Goal: Find specific page/section: Find specific page/section

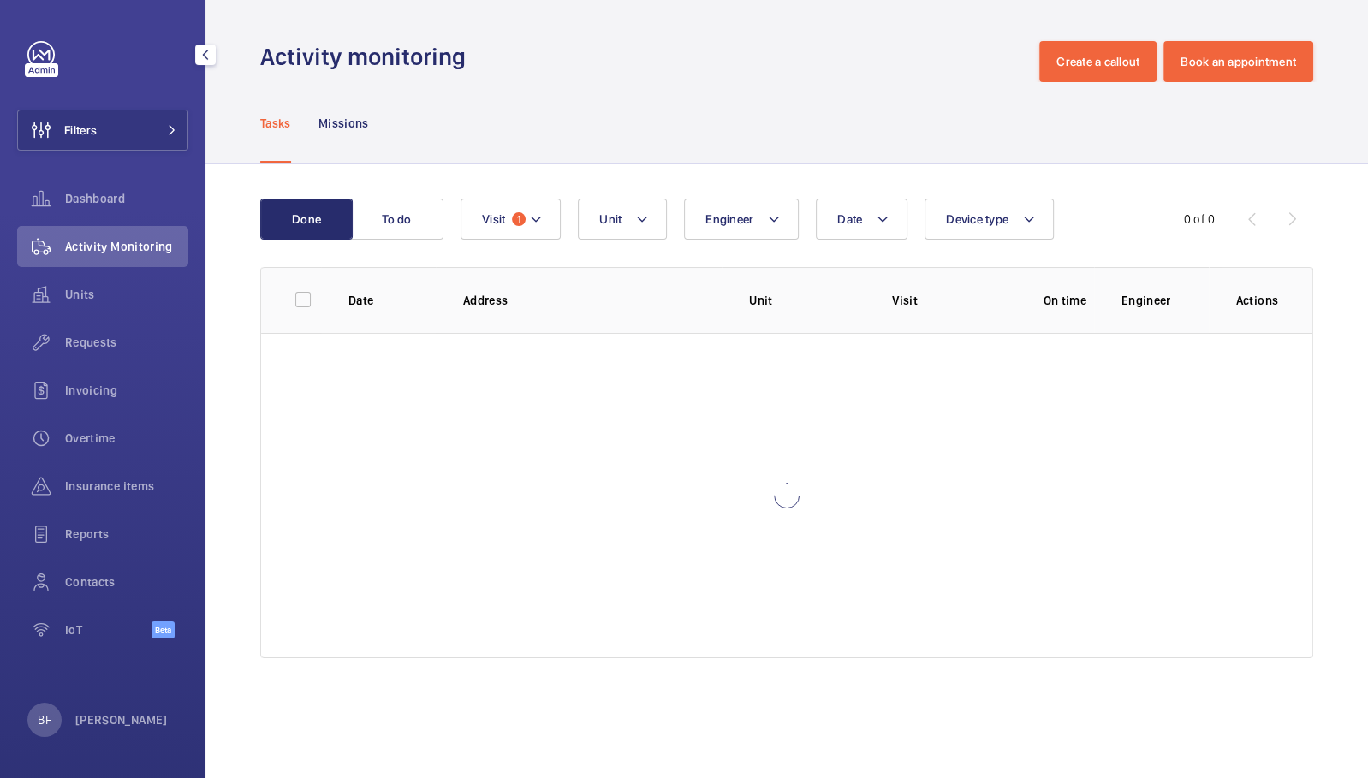
click at [135, 128] on button "Filters" at bounding box center [102, 130] width 171 height 41
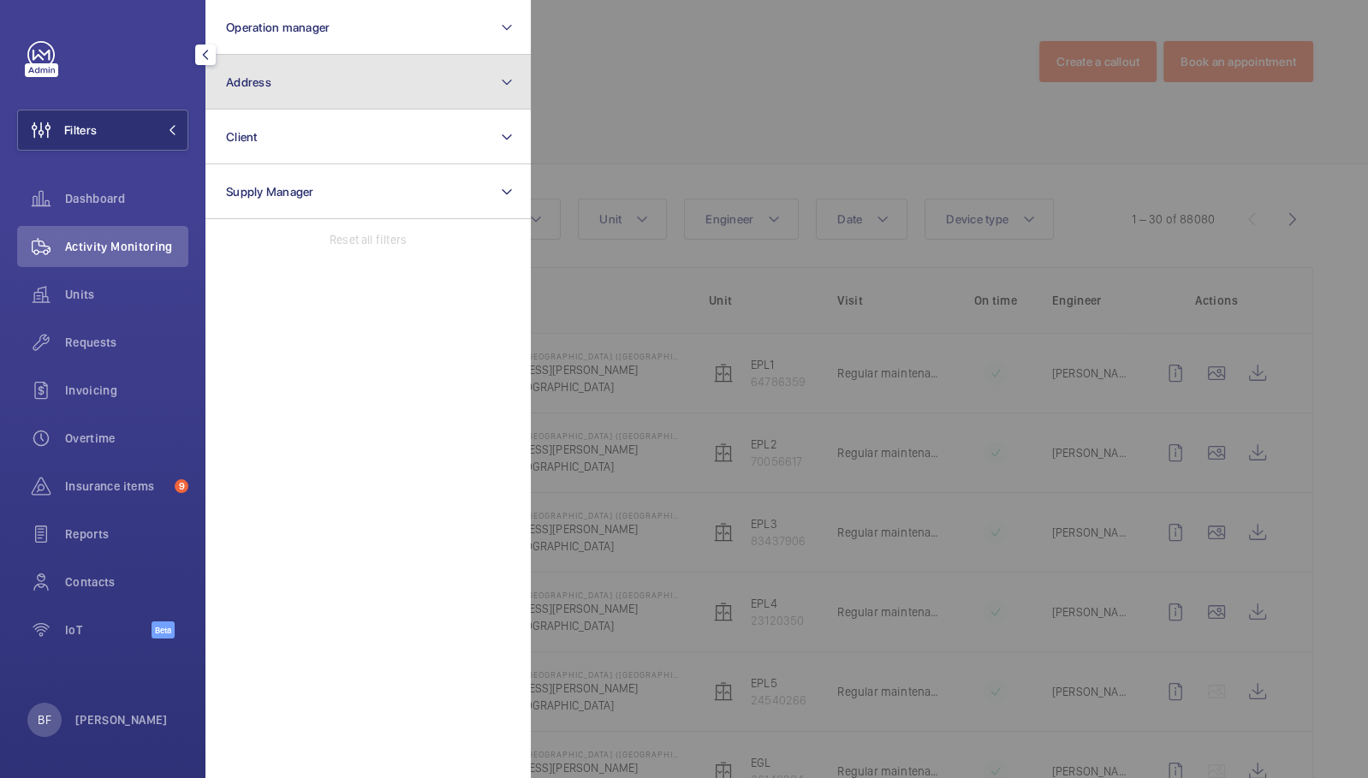
click at [335, 74] on button "Address" at bounding box center [367, 82] width 325 height 55
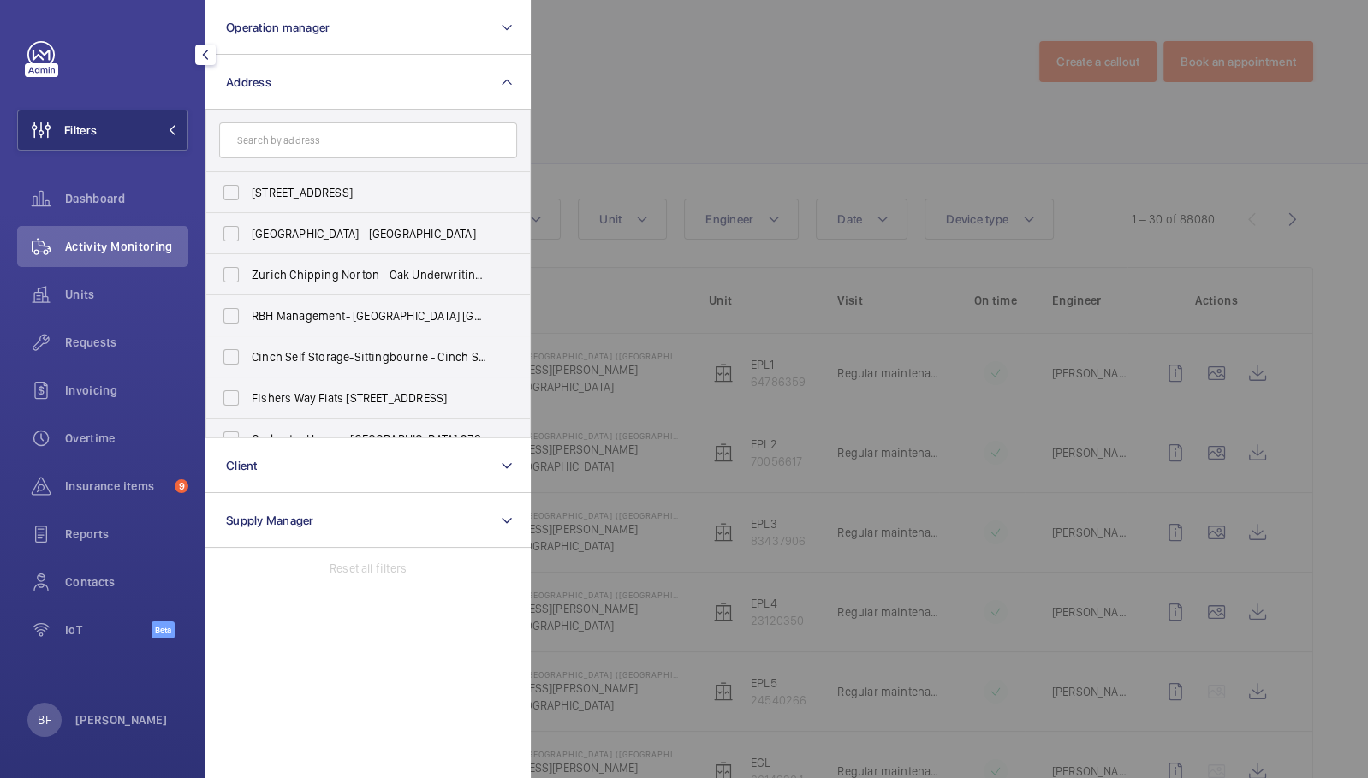
click at [350, 140] on input "text" at bounding box center [368, 140] width 298 height 36
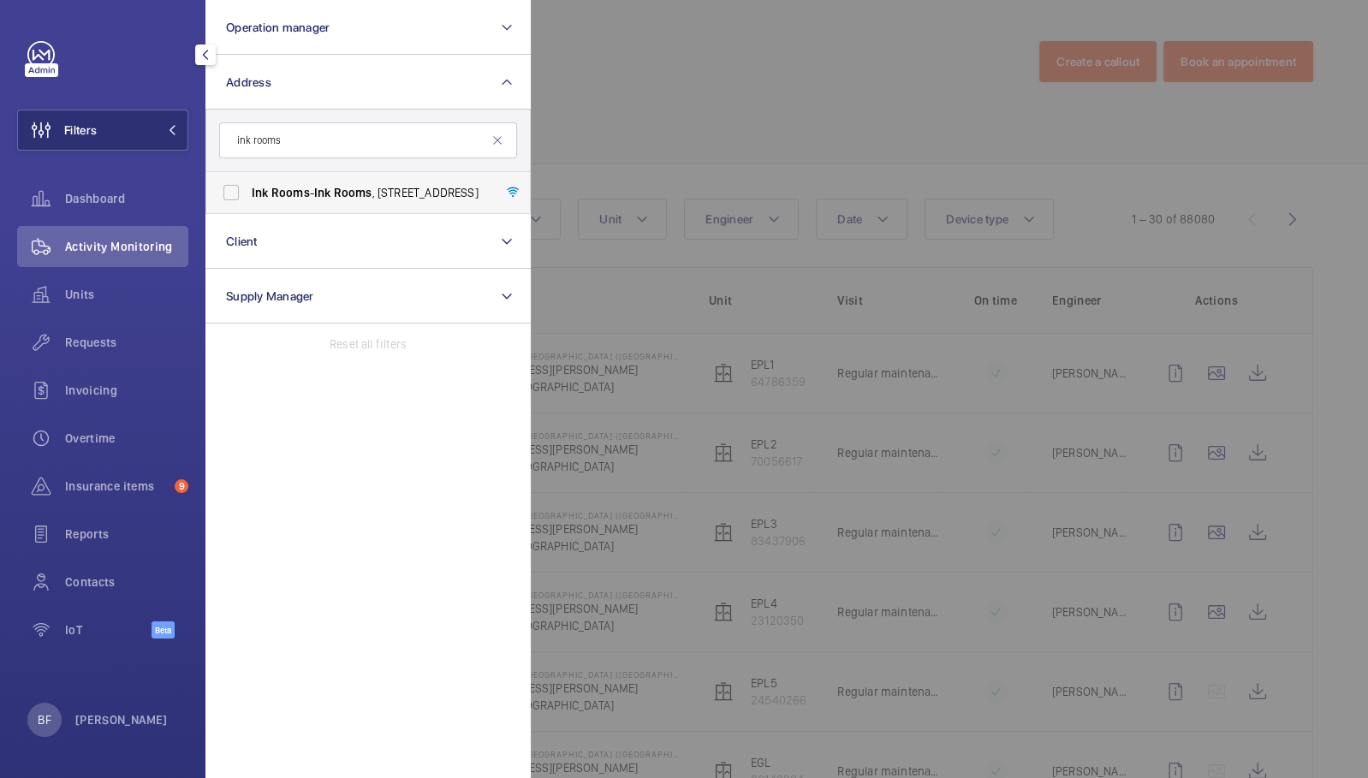
type input "ink rooms"
click at [344, 189] on span "Rooms" at bounding box center [353, 193] width 39 height 14
click at [248, 189] on input "Ink Rooms - Ink Rooms , [STREET_ADDRESS]" at bounding box center [231, 193] width 34 height 34
checkbox input "true"
click at [581, 284] on div at bounding box center [1215, 389] width 1368 height 778
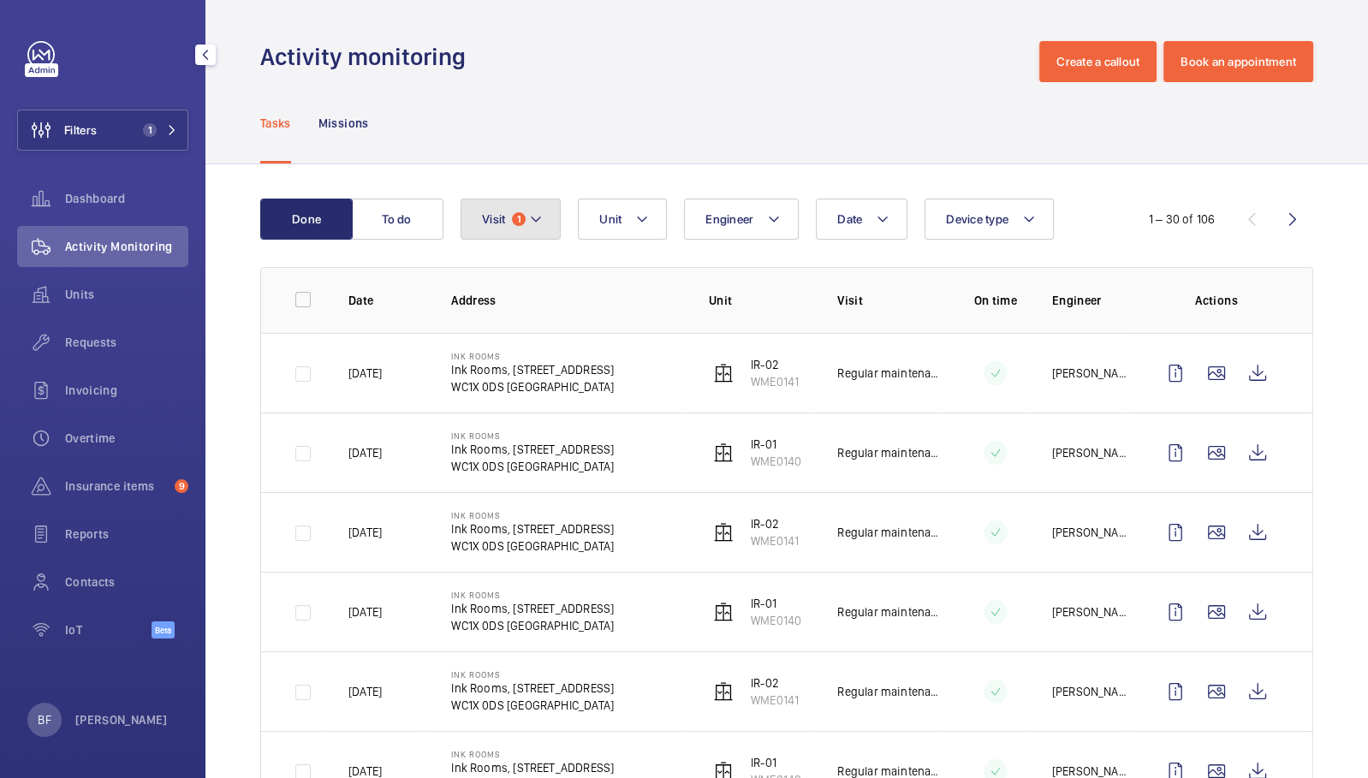
click at [543, 225] on button "Visit 1" at bounding box center [511, 219] width 100 height 41
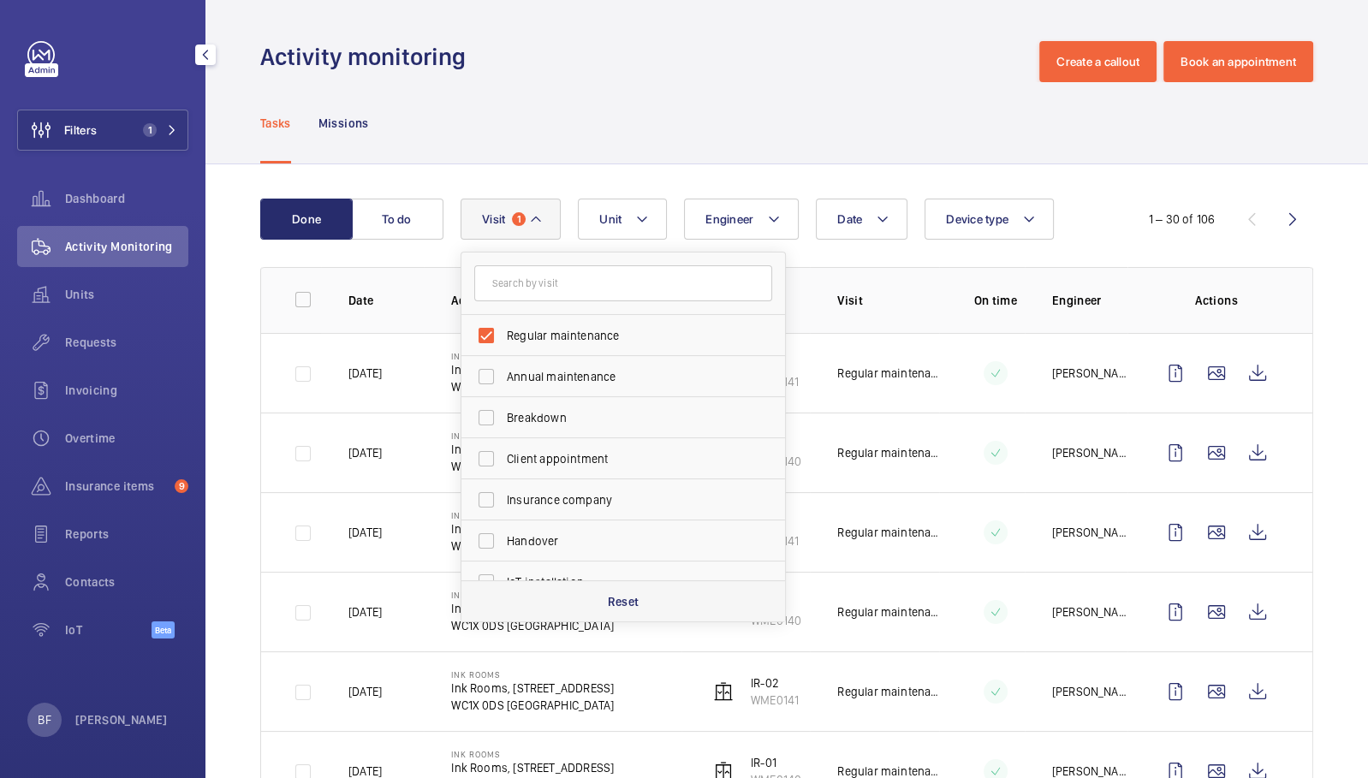
click at [638, 600] on p "Reset" at bounding box center [624, 601] width 32 height 17
checkbox input "false"
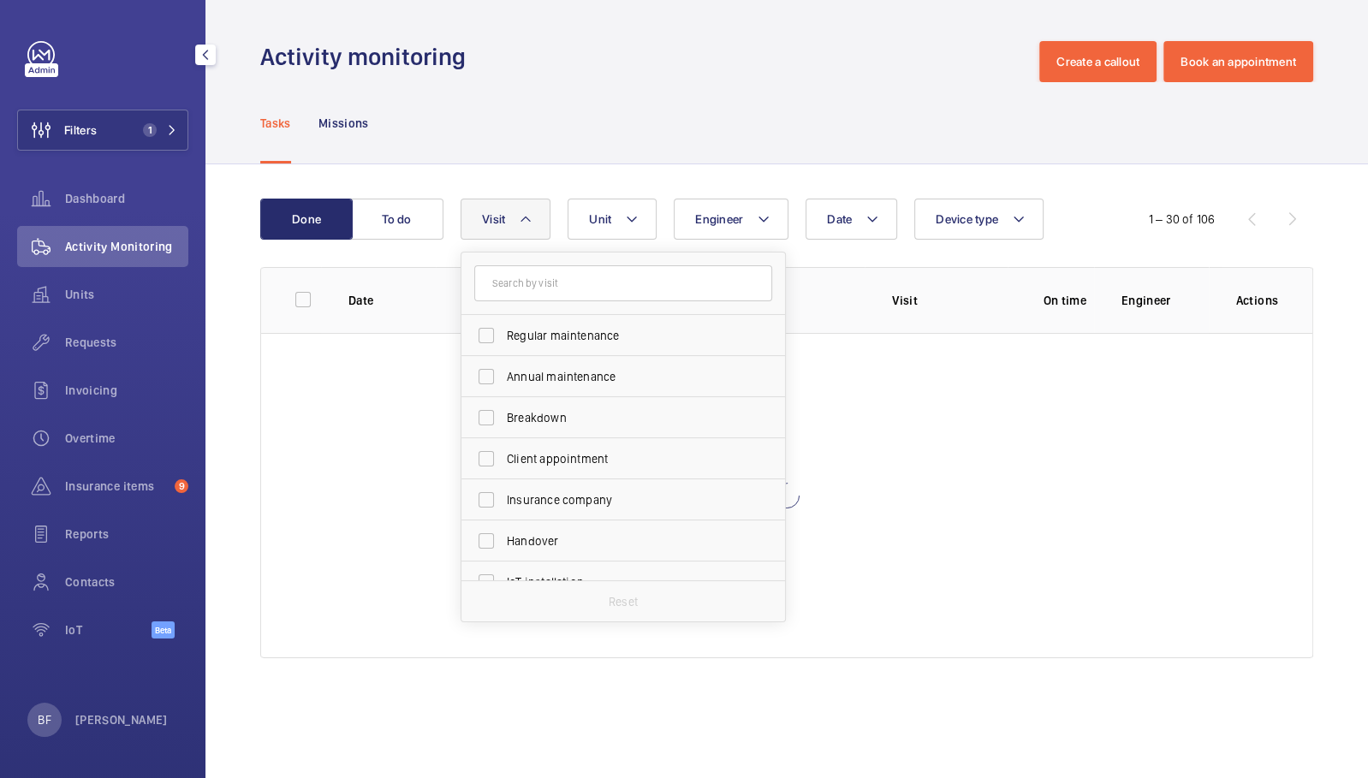
click at [796, 74] on div "Activity monitoring Create a callout Book an appointment" at bounding box center [786, 61] width 1053 height 41
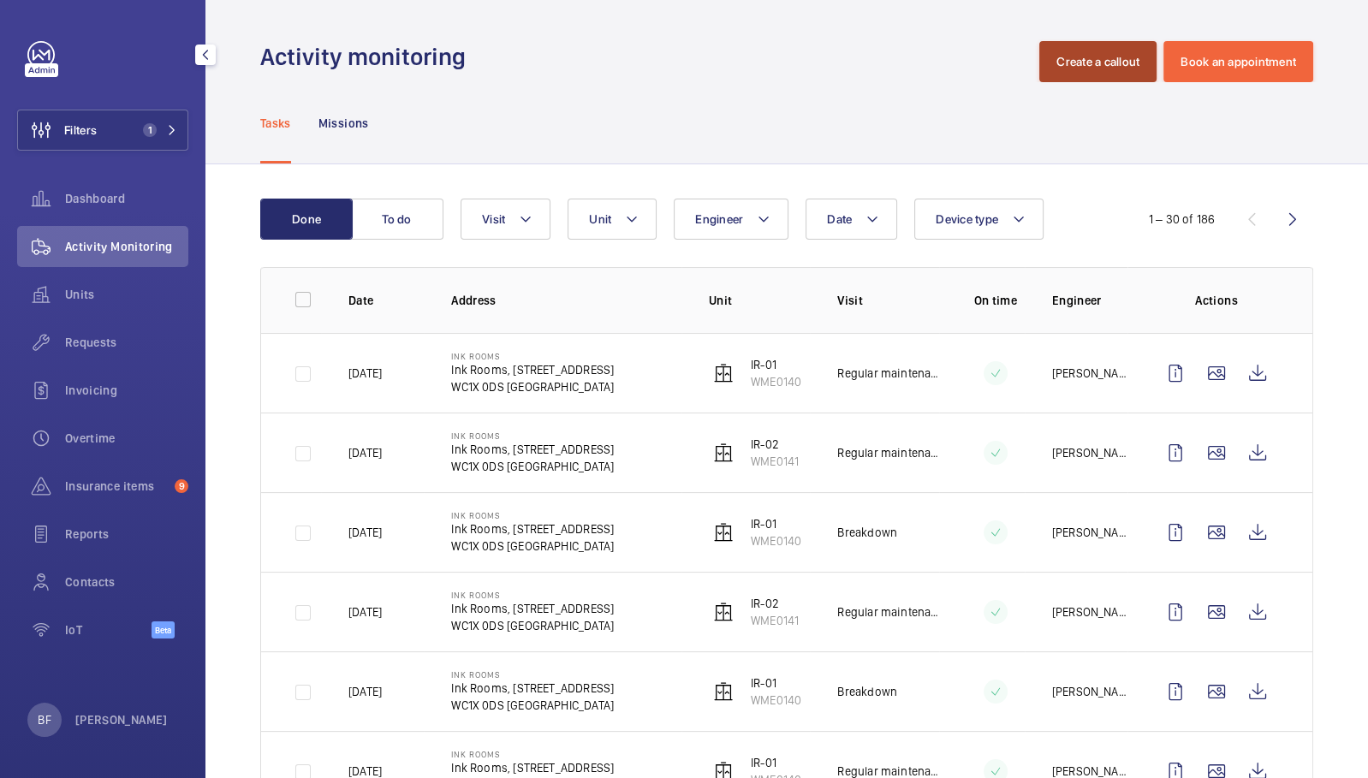
click at [1117, 63] on button "Create a callout" at bounding box center [1097, 61] width 117 height 41
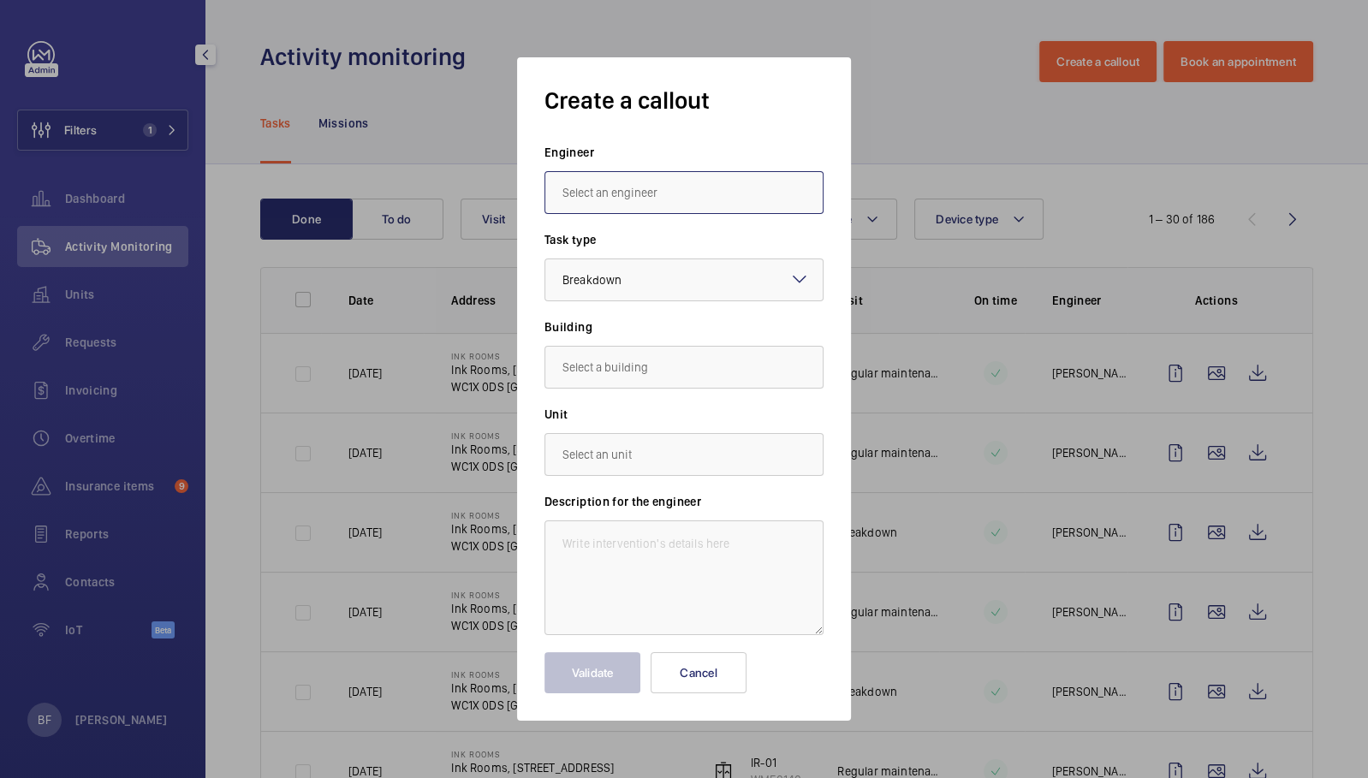
click at [671, 196] on input "text" at bounding box center [684, 192] width 279 height 43
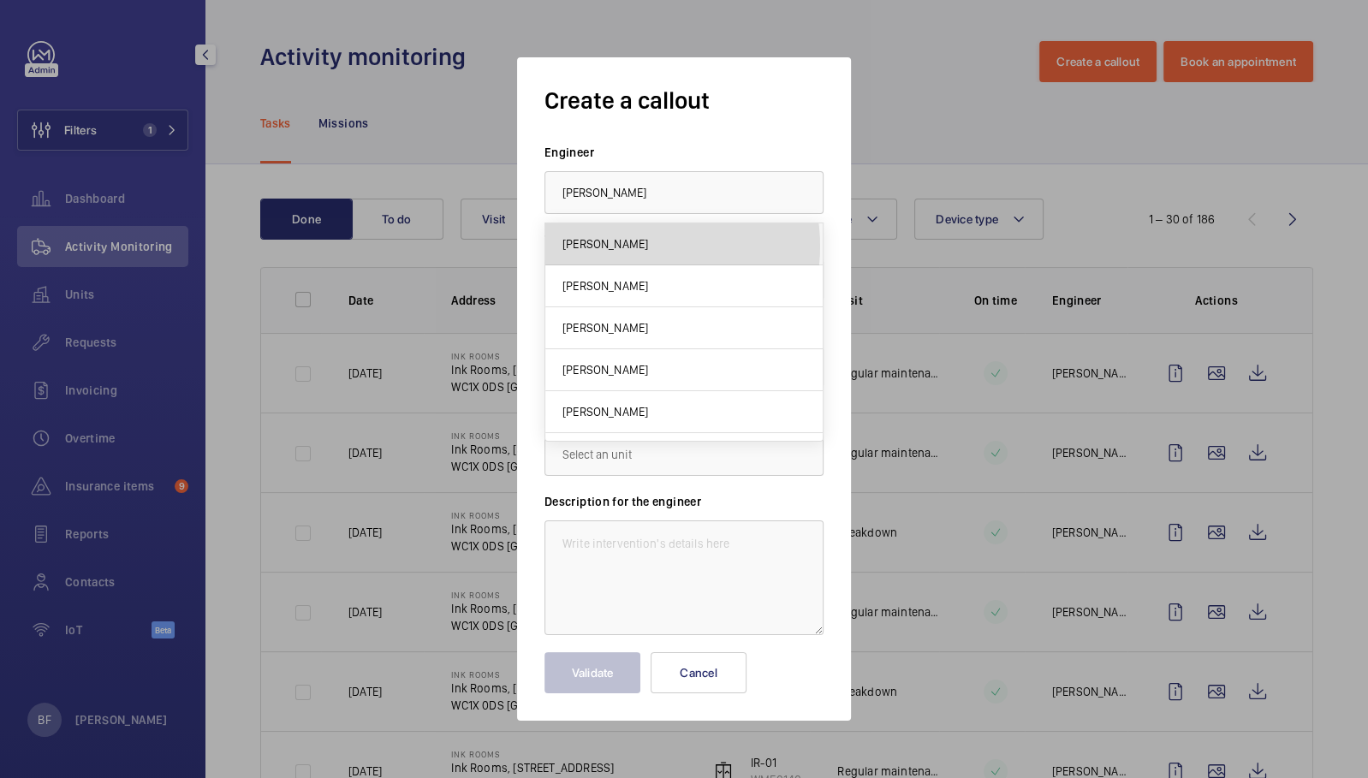
click at [634, 246] on mat-option "[PERSON_NAME]" at bounding box center [683, 244] width 277 height 42
type input "[PERSON_NAME]"
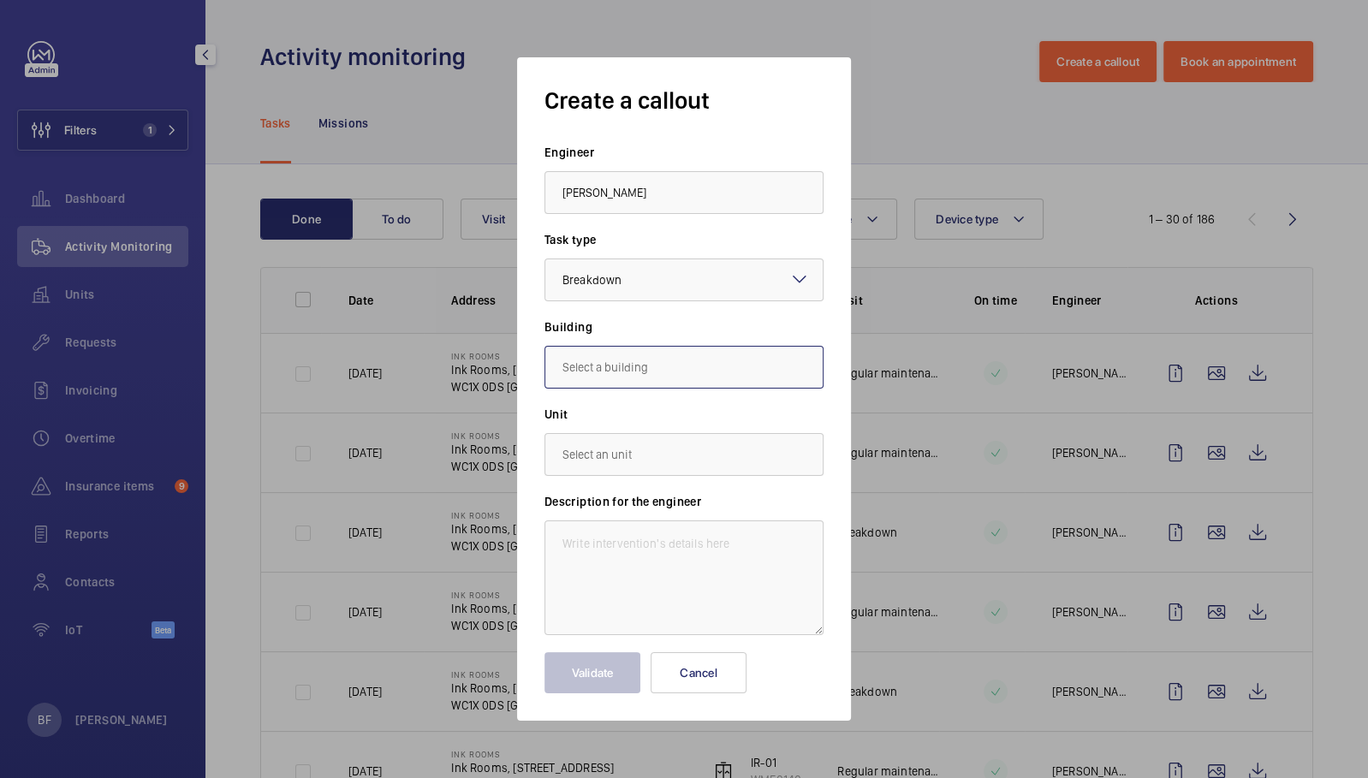
click at [643, 359] on input "text" at bounding box center [684, 367] width 279 height 43
click at [659, 424] on span "Ink Rooms, [STREET_ADDRESS]" at bounding box center [644, 418] width 163 height 17
type input "Ink Rooms, [STREET_ADDRESS]"
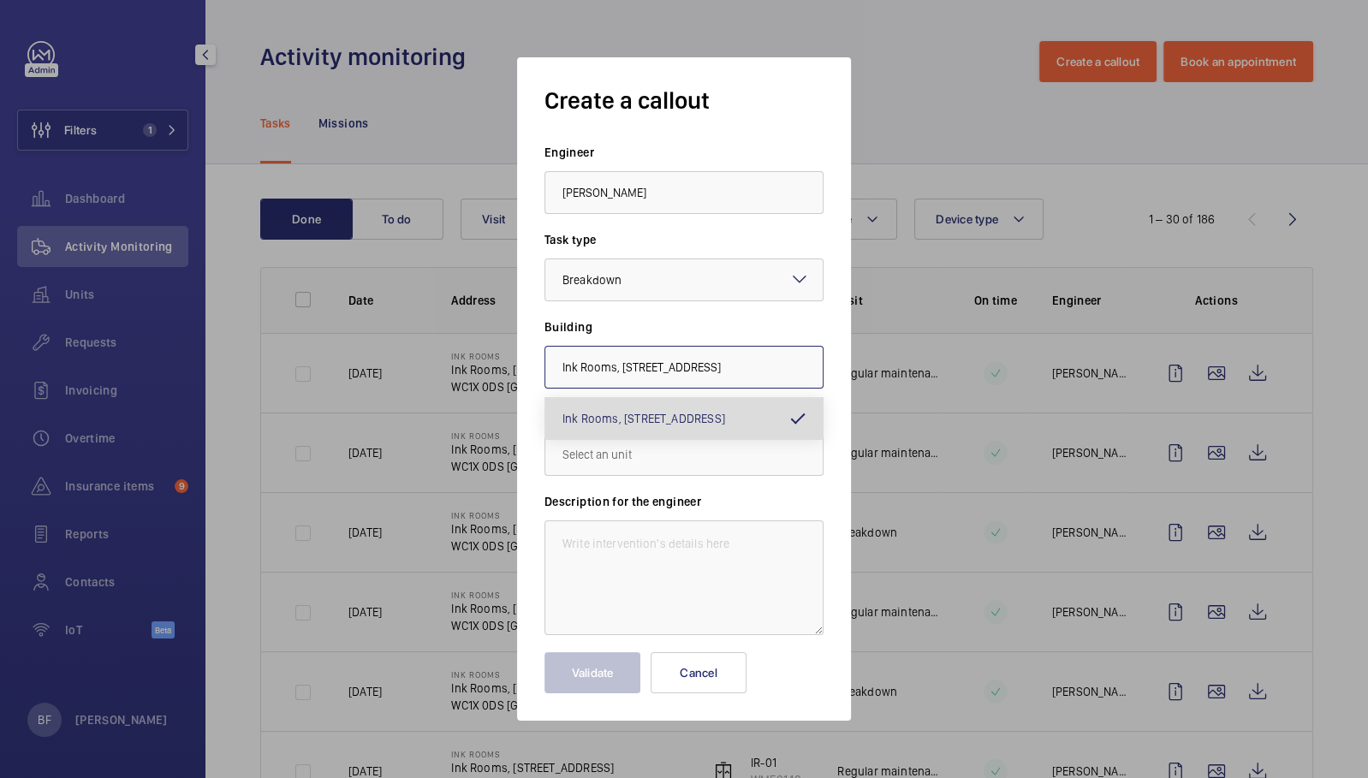
scroll to position [0, 27]
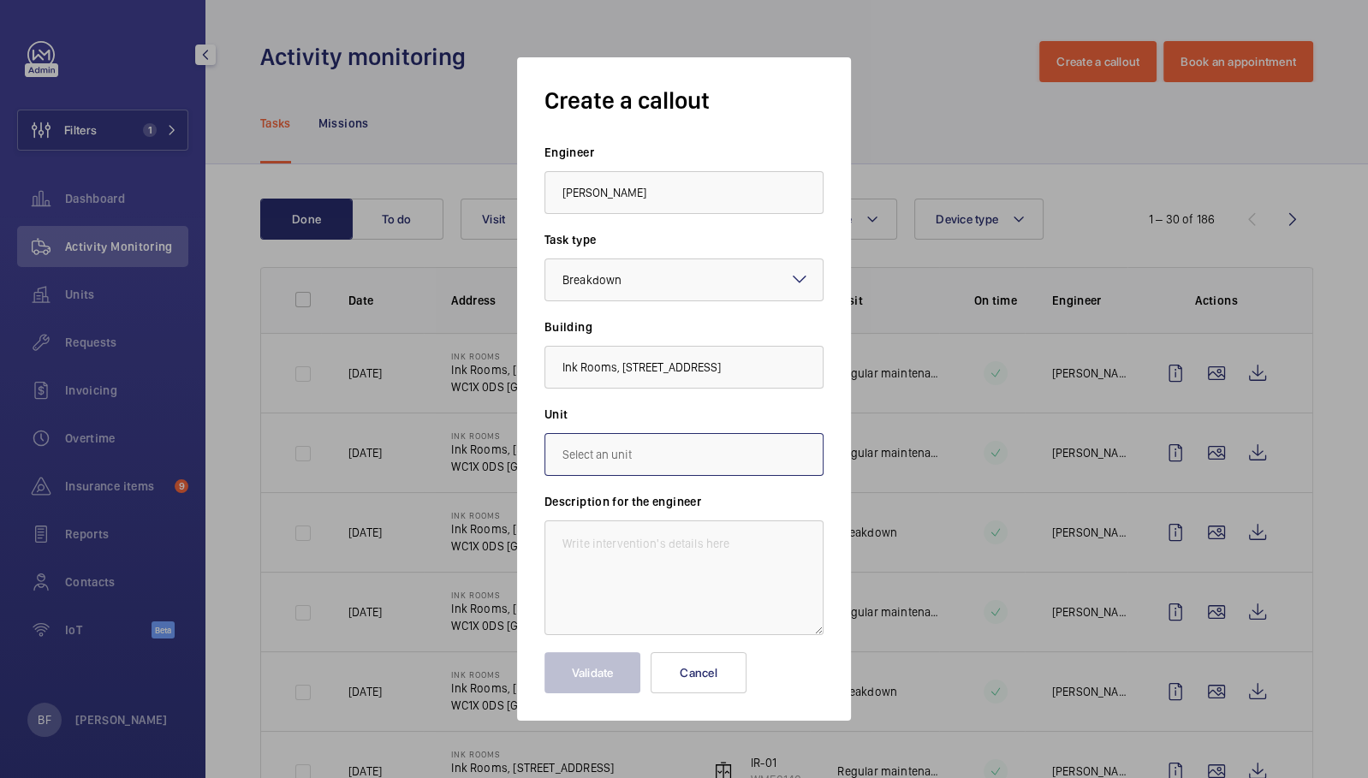
click at [663, 462] on input "text" at bounding box center [684, 454] width 279 height 43
click at [767, 420] on label "Unit" at bounding box center [684, 414] width 279 height 17
click at [727, 682] on button "Cancel" at bounding box center [699, 672] width 96 height 41
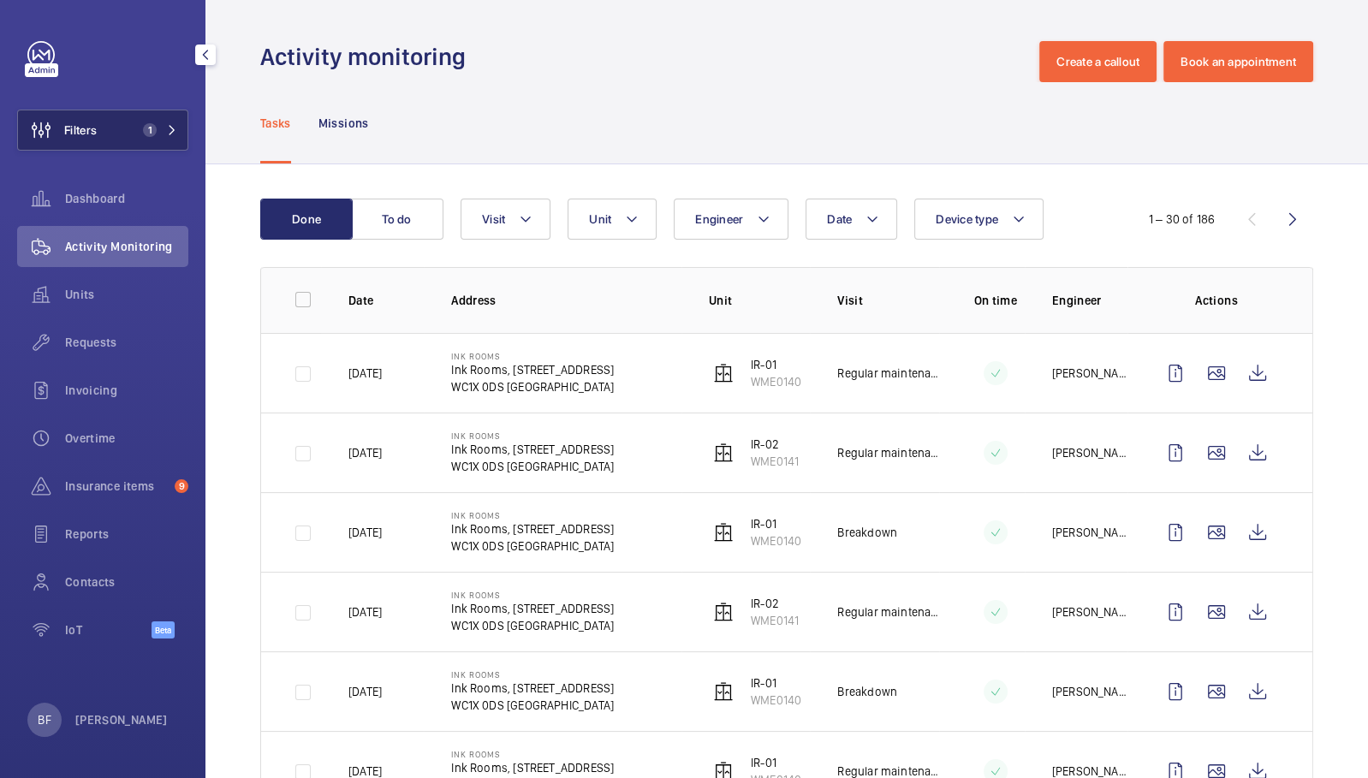
click at [173, 133] on mat-icon at bounding box center [172, 130] width 10 height 10
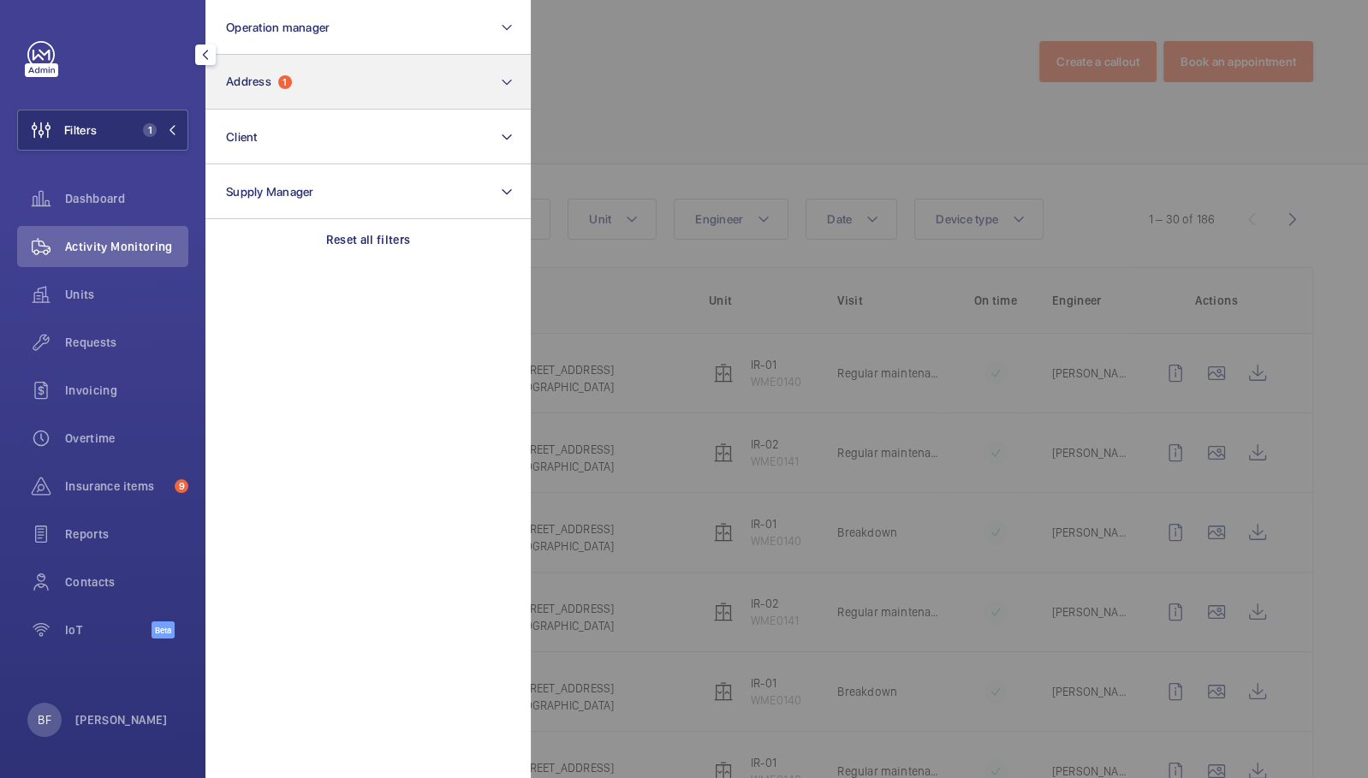
drag, startPoint x: 315, startPoint y: 240, endPoint x: 321, endPoint y: 93, distance: 146.5
click at [316, 240] on div "Reset all filters" at bounding box center [367, 239] width 325 height 41
click at [321, 93] on button "Address 1" at bounding box center [367, 82] width 325 height 55
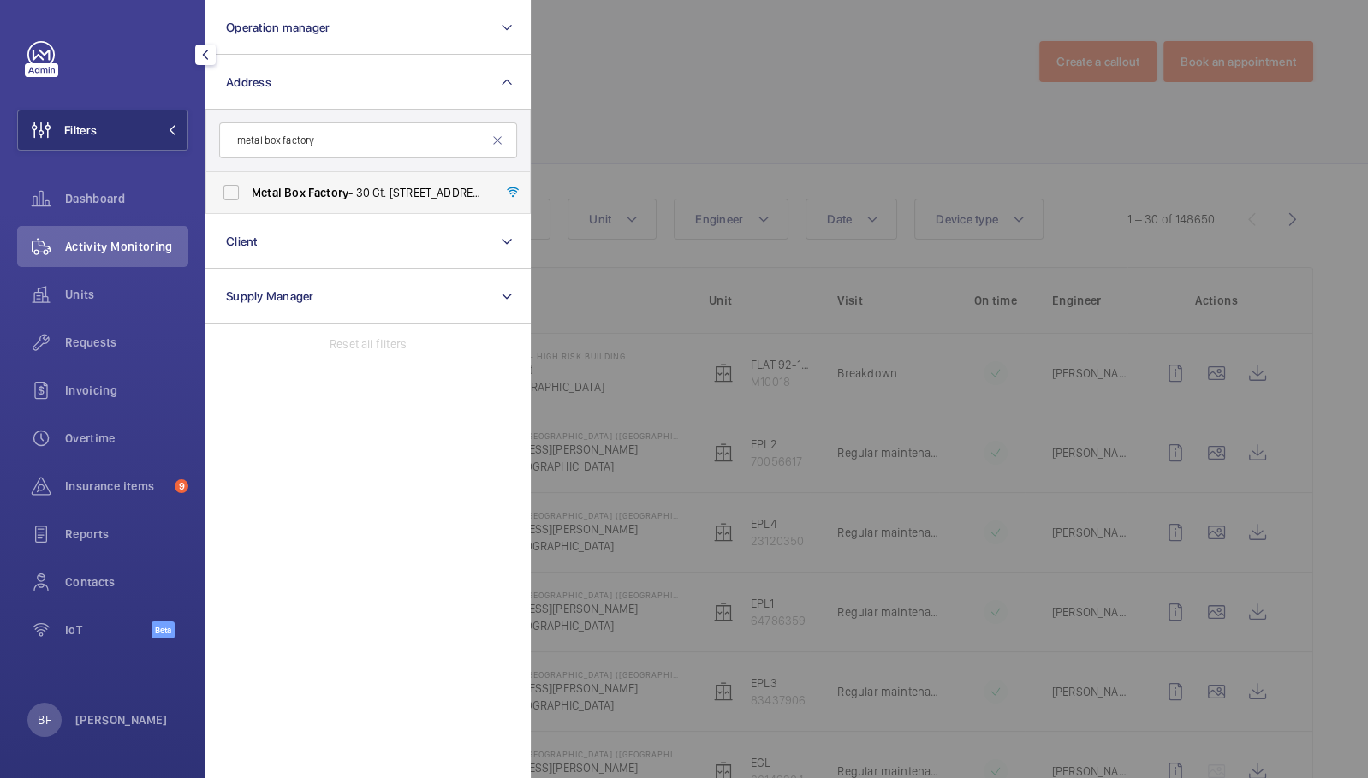
type input "metal box factory"
click at [350, 201] on label "Metal Box Factory - 30 Gt. [STREET_ADDRESS]" at bounding box center [355, 192] width 298 height 41
click at [248, 201] on input "Metal Box Factory - 30 Gt. [STREET_ADDRESS]" at bounding box center [231, 193] width 34 height 34
checkbox input "true"
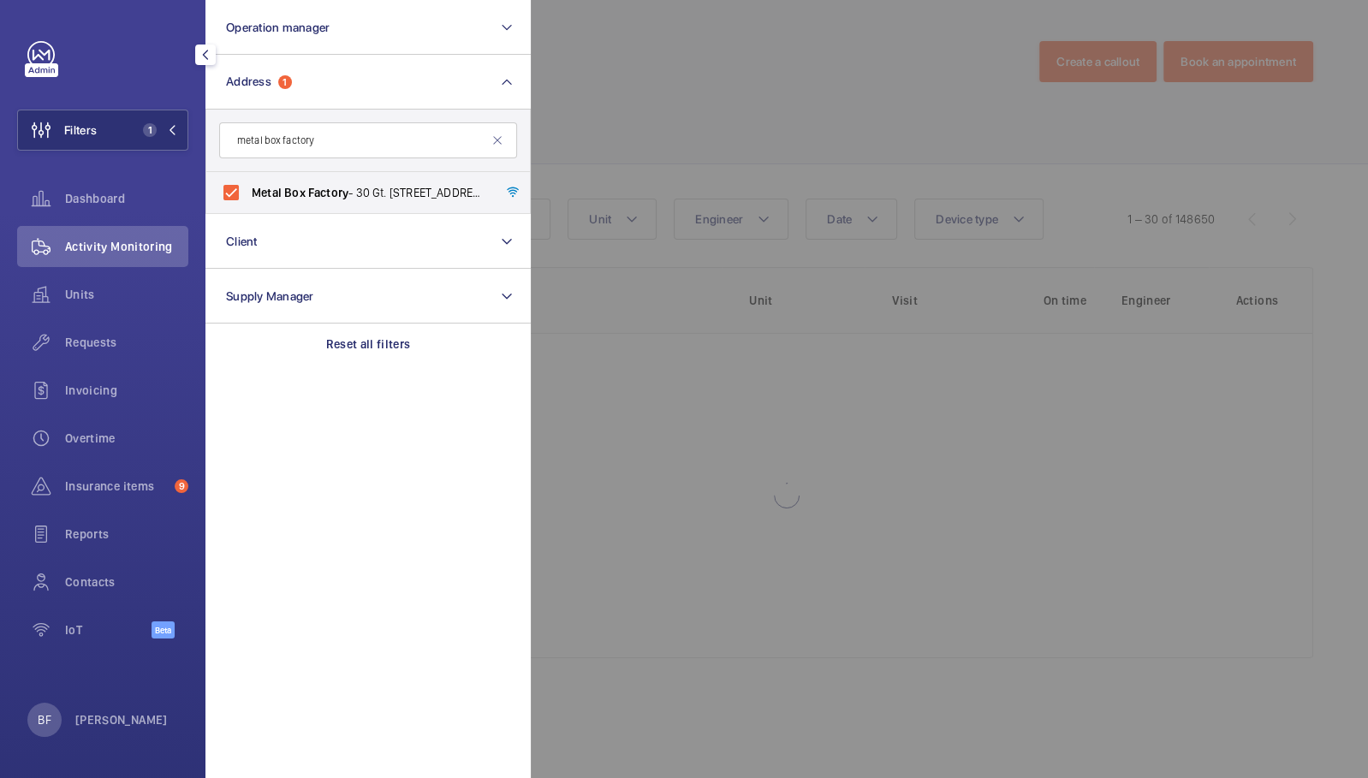
click at [774, 111] on div at bounding box center [1215, 389] width 1368 height 778
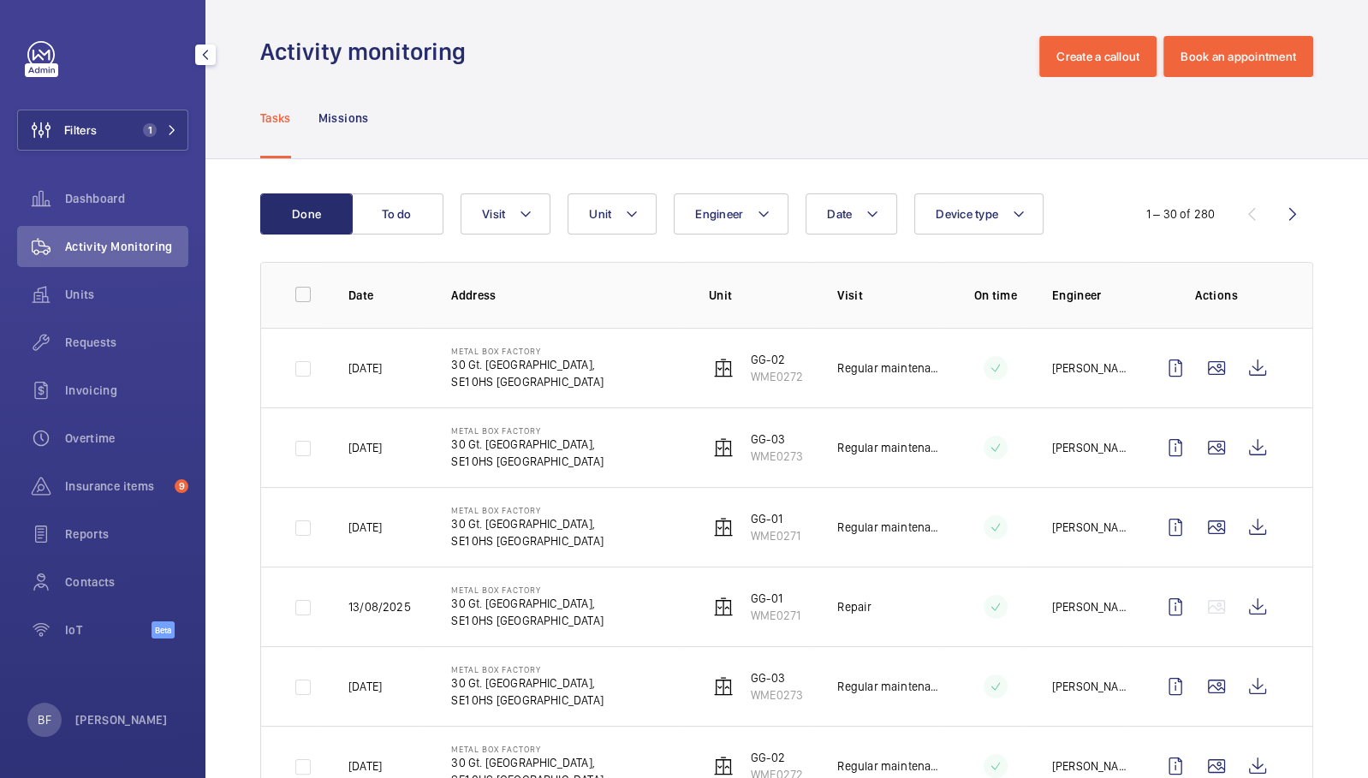
scroll to position [9, 0]
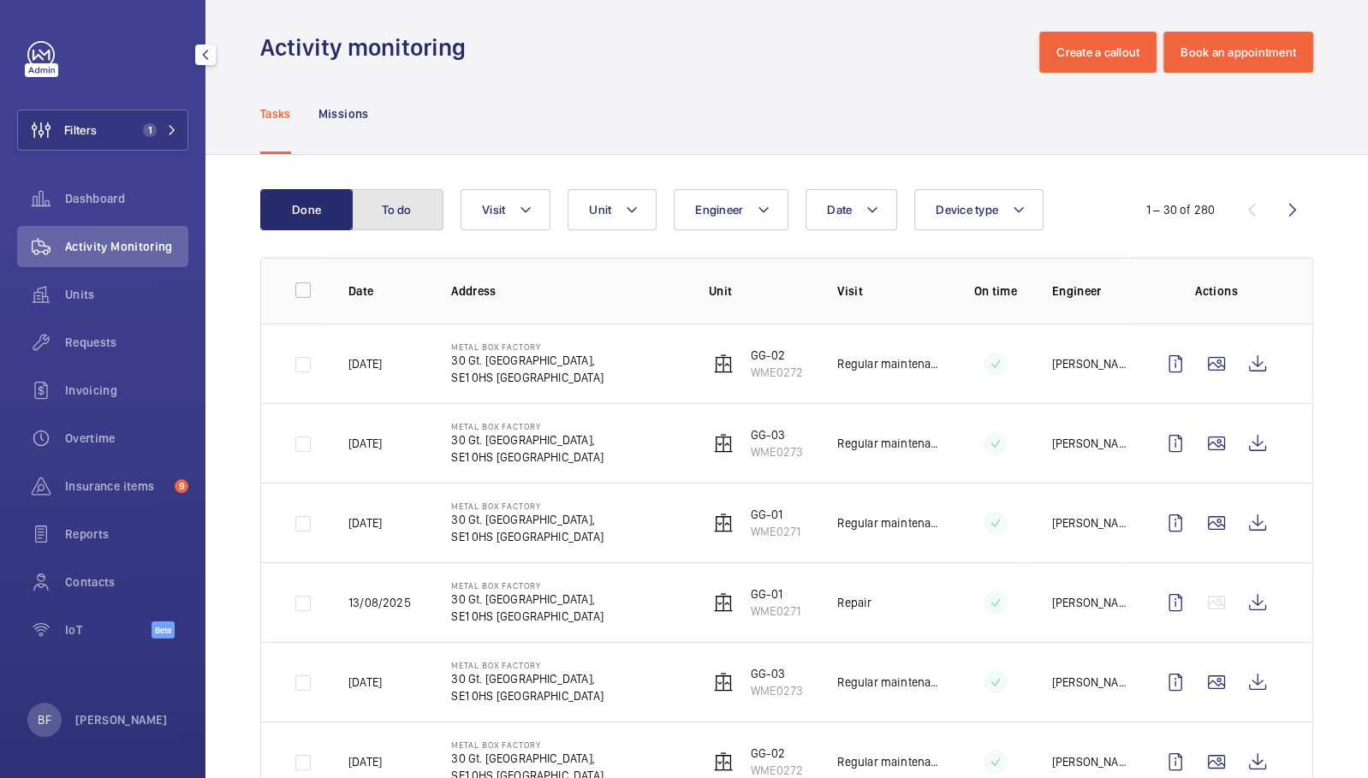
click at [409, 220] on button "To do" at bounding box center [397, 209] width 92 height 41
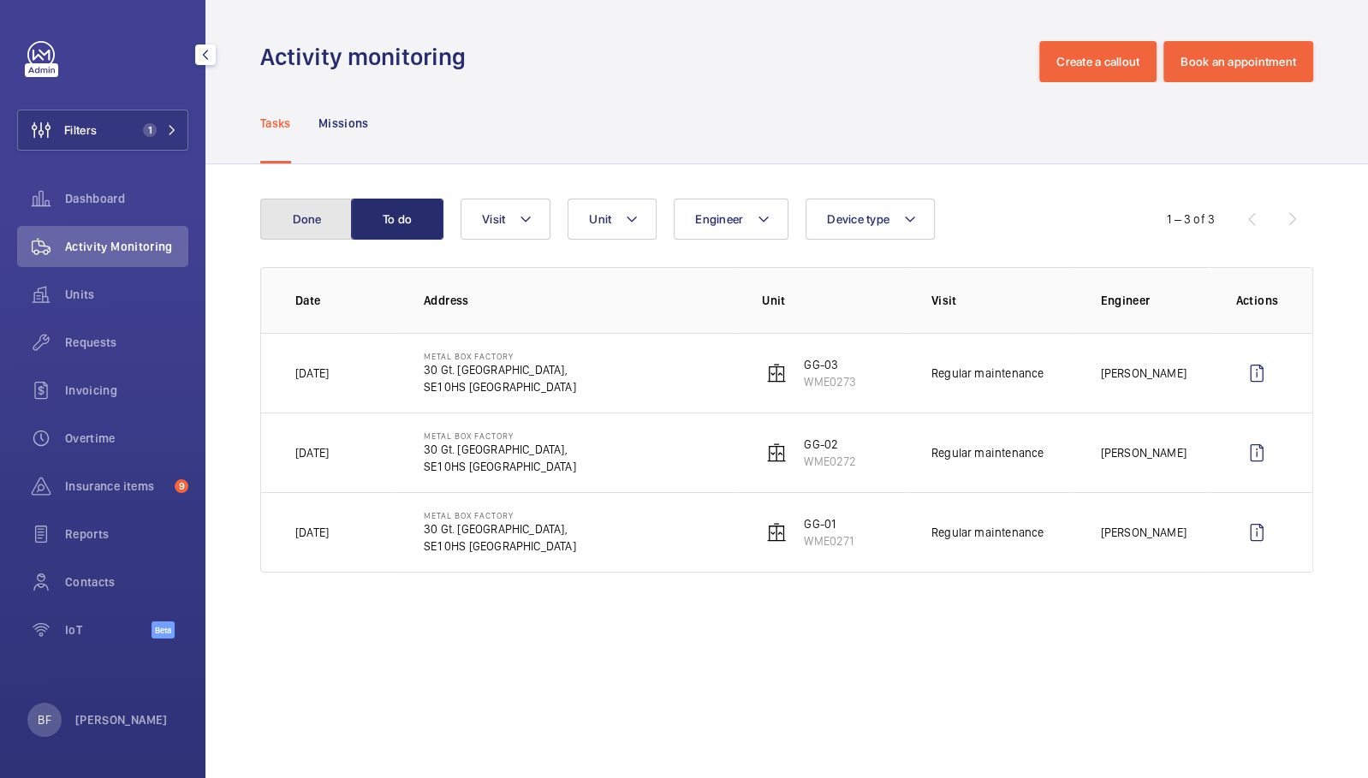
click at [313, 217] on button "Done" at bounding box center [306, 219] width 92 height 41
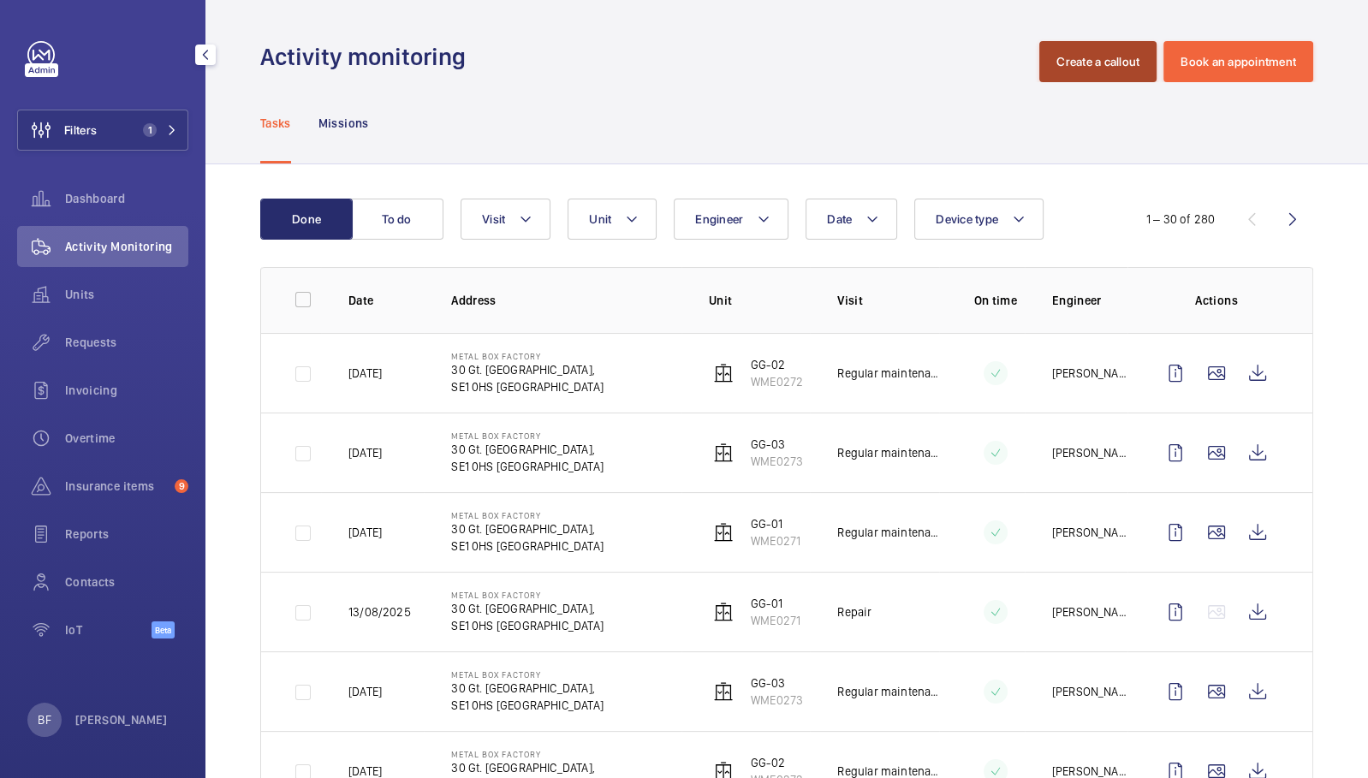
click at [1106, 55] on button "Create a callout" at bounding box center [1097, 61] width 117 height 41
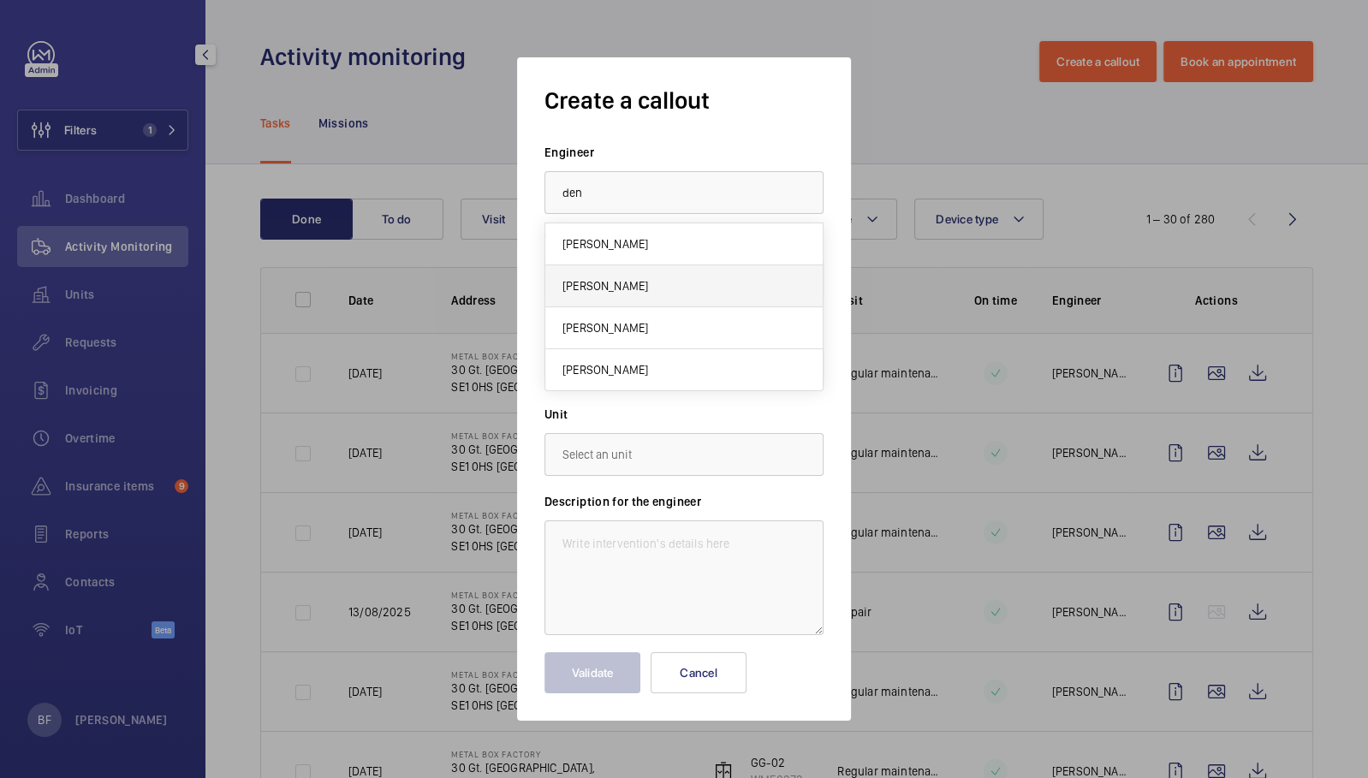
click at [615, 288] on span "[PERSON_NAME]" at bounding box center [606, 285] width 86 height 17
type input "[PERSON_NAME]"
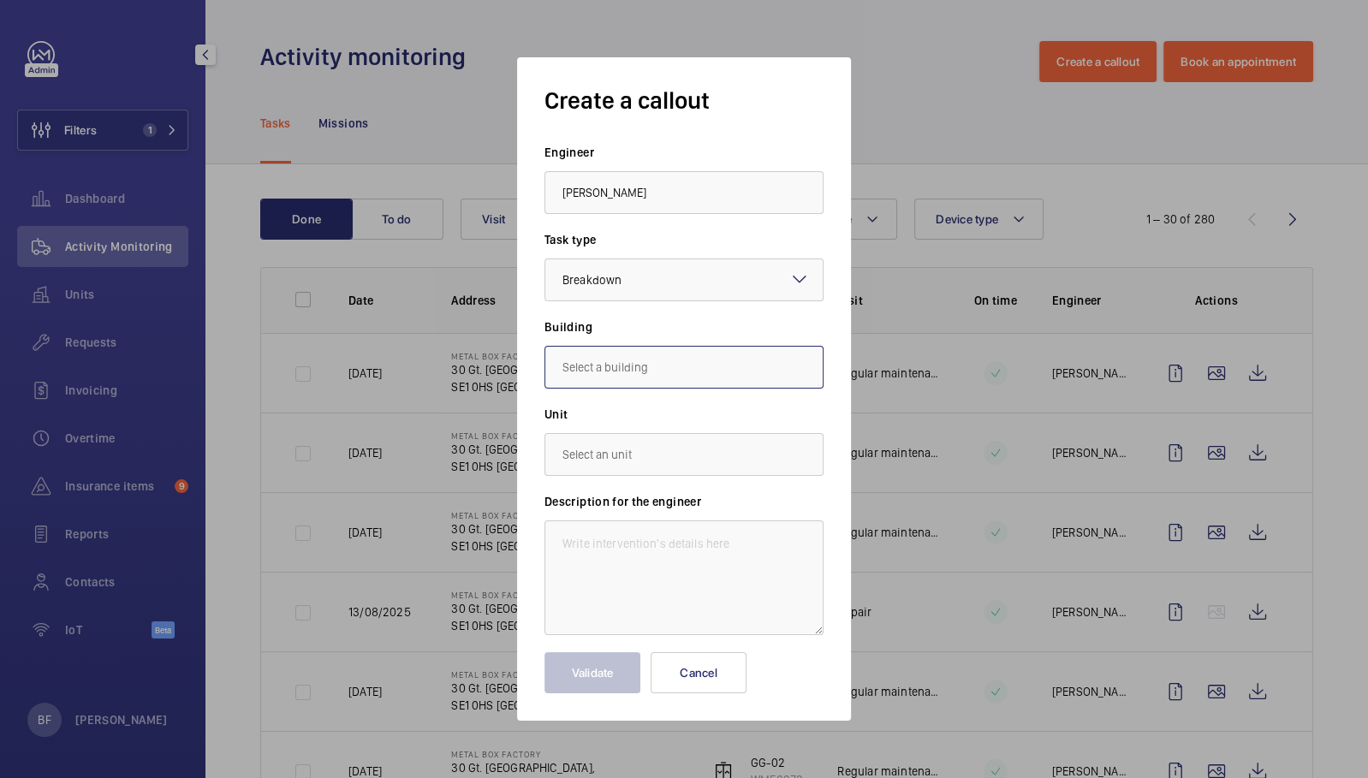
click at [628, 378] on input "text" at bounding box center [684, 367] width 279 height 43
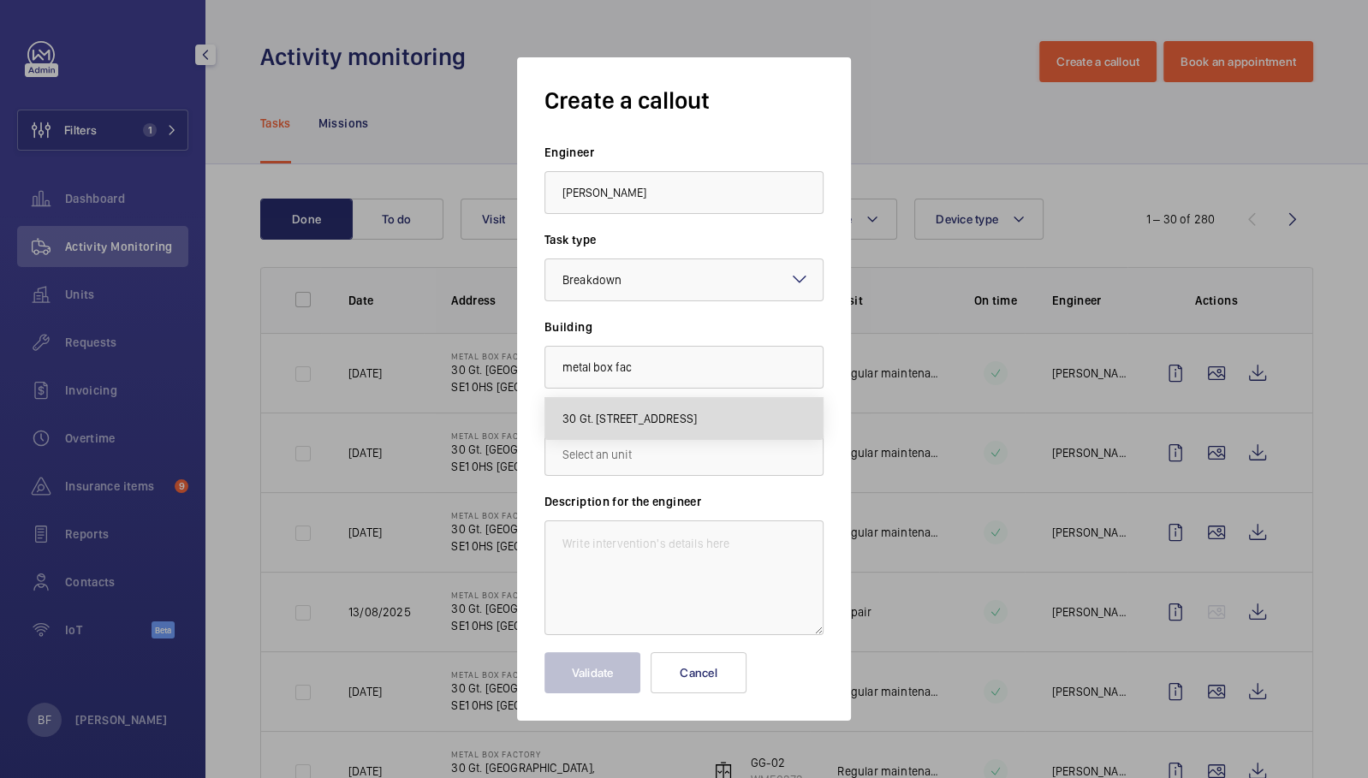
click at [682, 427] on mat-option "30 Gt. [STREET_ADDRESS]" at bounding box center [683, 418] width 277 height 41
type input "30 Gt. [STREET_ADDRESS]"
click at [679, 442] on input "text" at bounding box center [684, 454] width 279 height 43
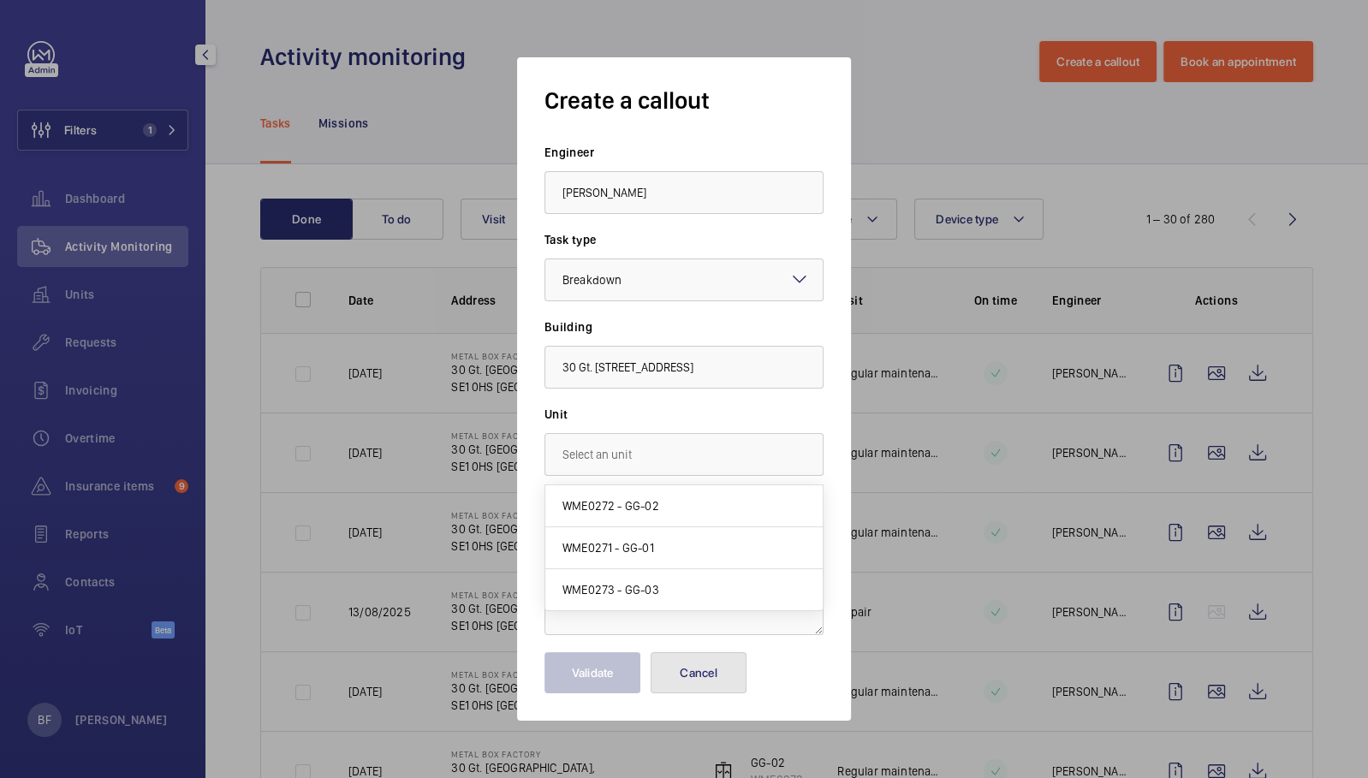
click at [711, 674] on button "Cancel" at bounding box center [699, 672] width 96 height 41
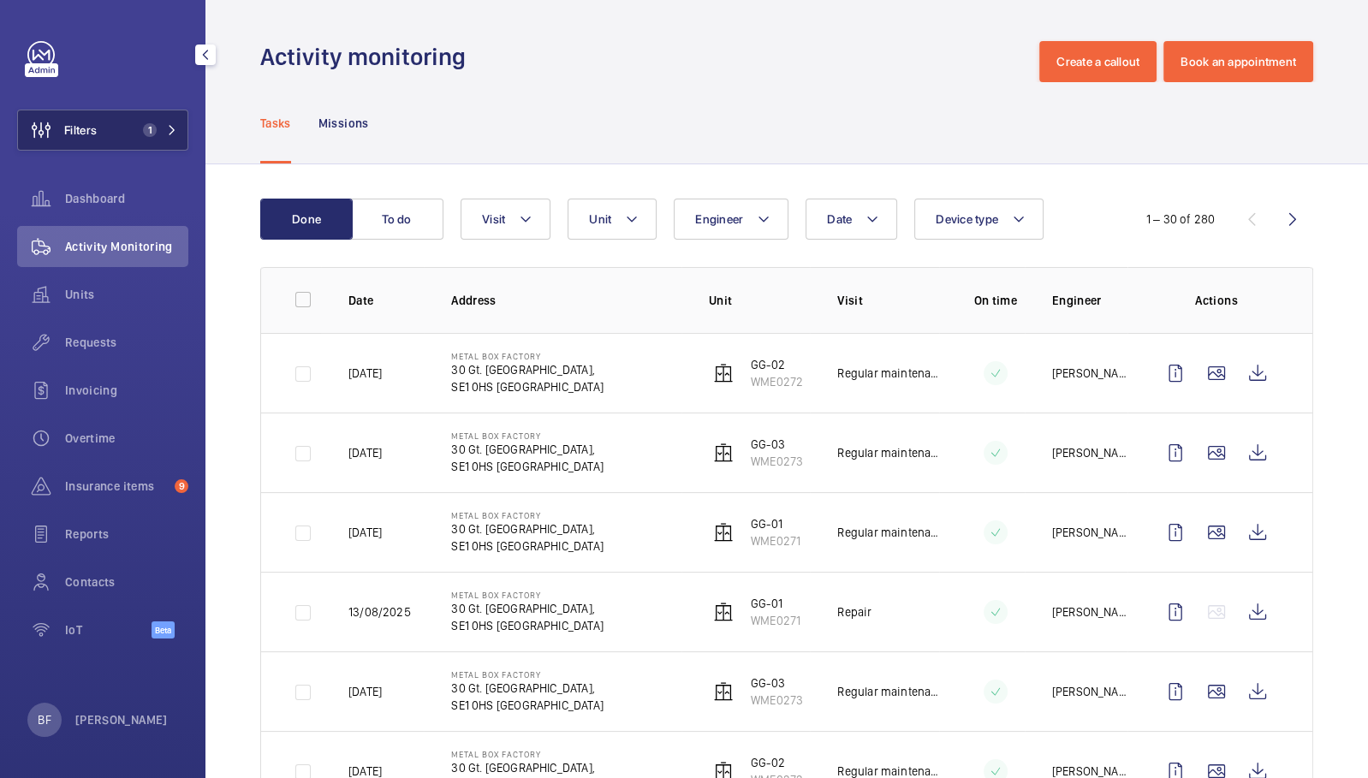
click at [166, 128] on span "1" at bounding box center [156, 130] width 41 height 14
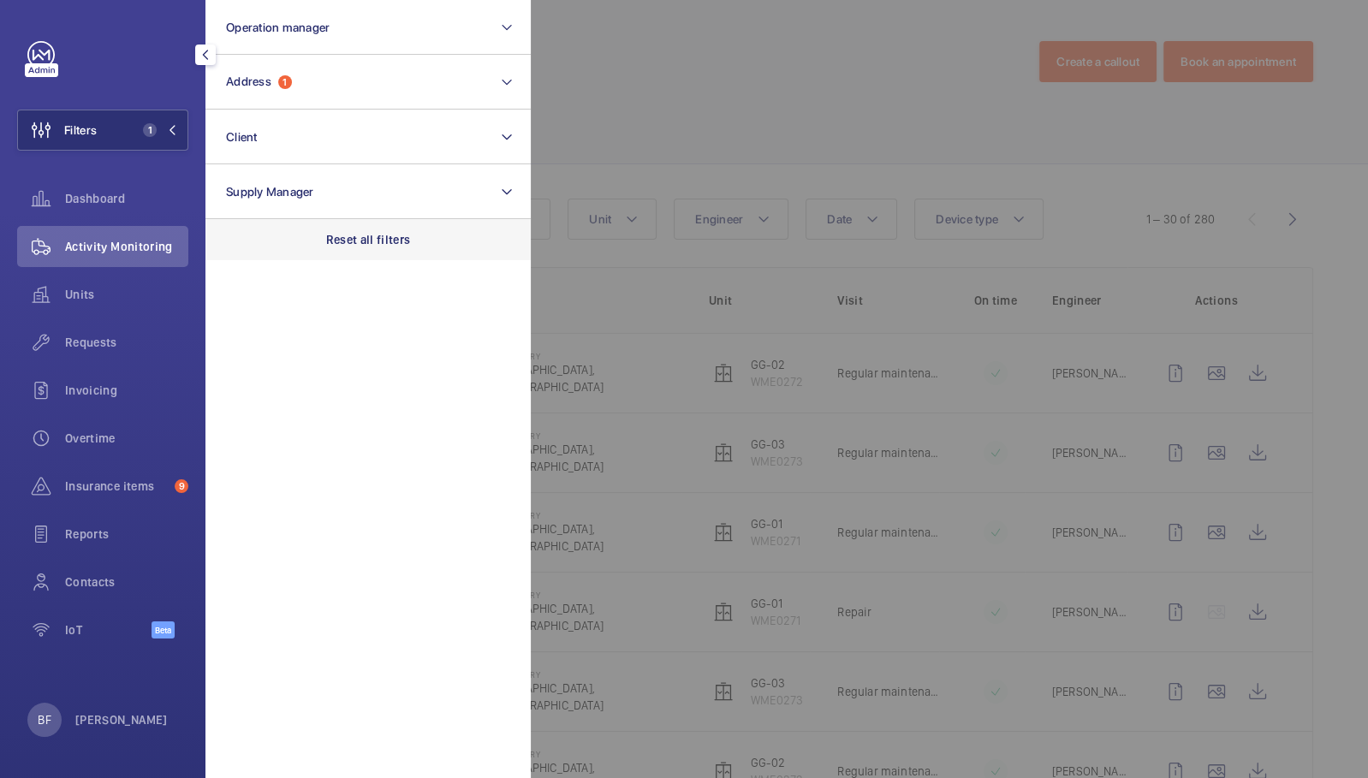
click at [332, 237] on p "Reset all filters" at bounding box center [368, 239] width 85 height 17
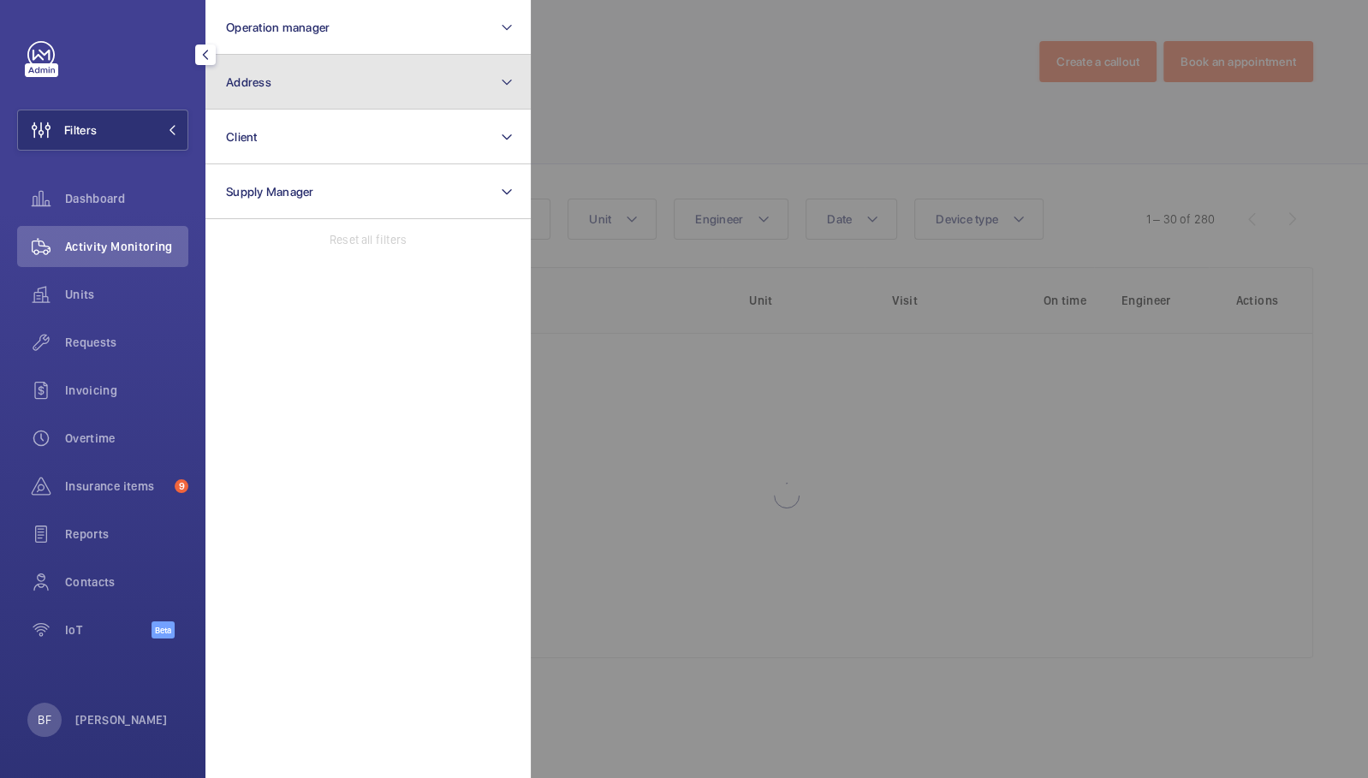
click at [325, 92] on button "Address" at bounding box center [367, 82] width 325 height 55
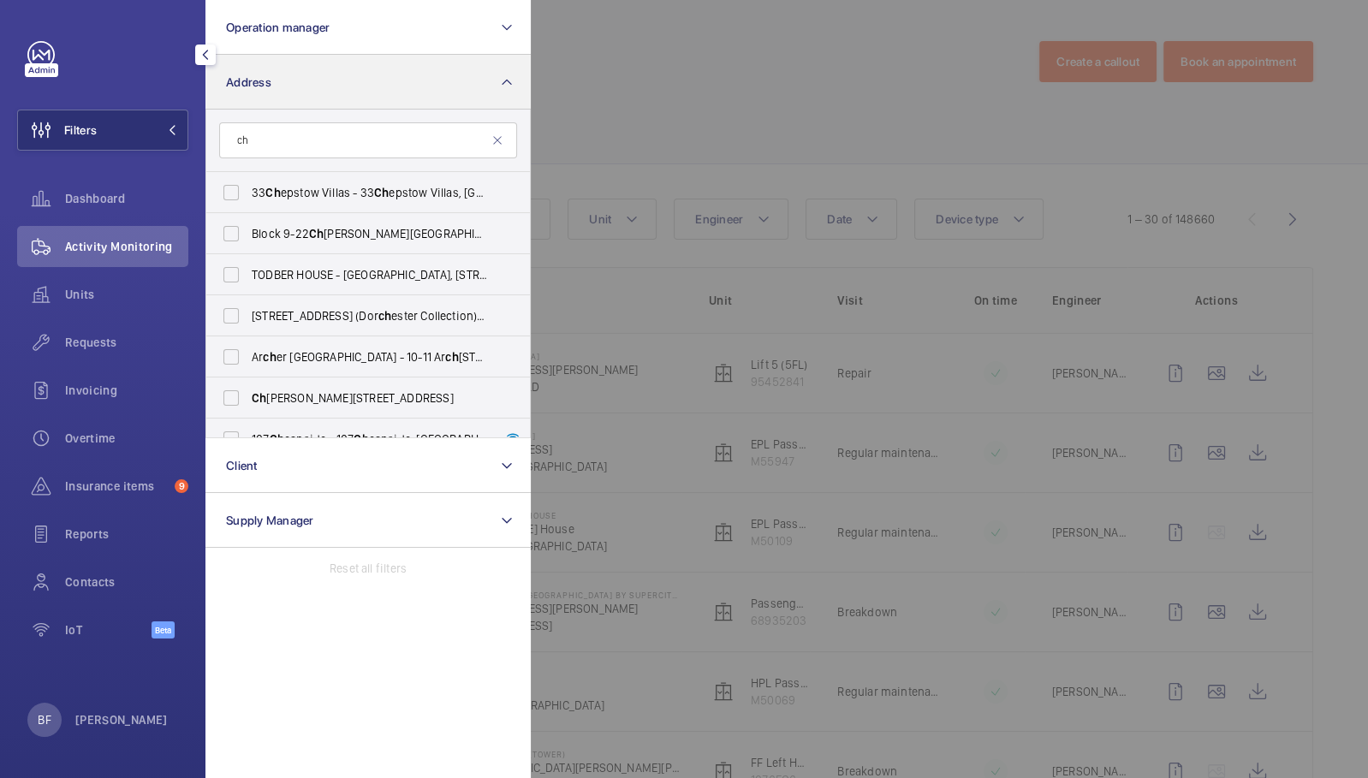
type input "c"
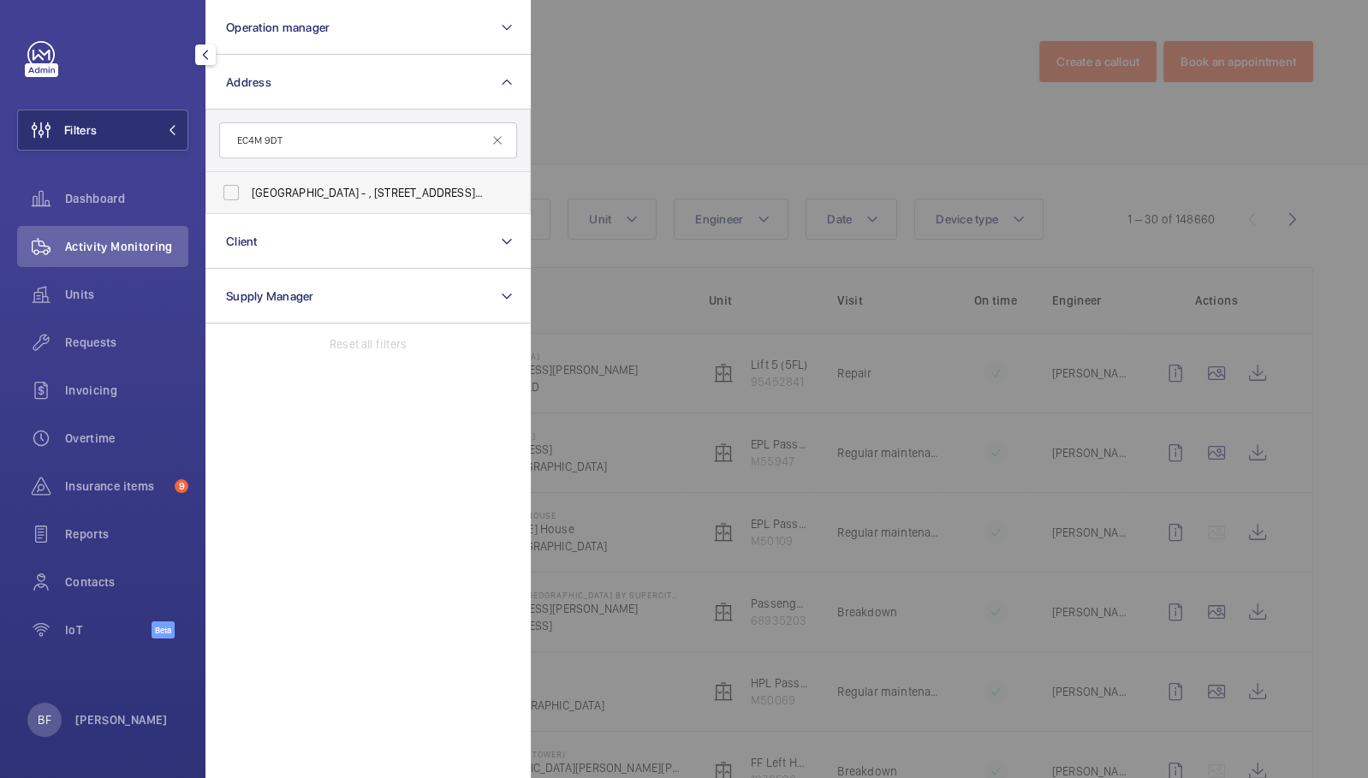
type input "EC4M 9DT"
click at [326, 196] on span "[GEOGRAPHIC_DATA] - , [STREET_ADDRESS]" at bounding box center [369, 192] width 235 height 17
click at [248, 196] on input "[GEOGRAPHIC_DATA] - , [STREET_ADDRESS]" at bounding box center [231, 193] width 34 height 34
checkbox input "true"
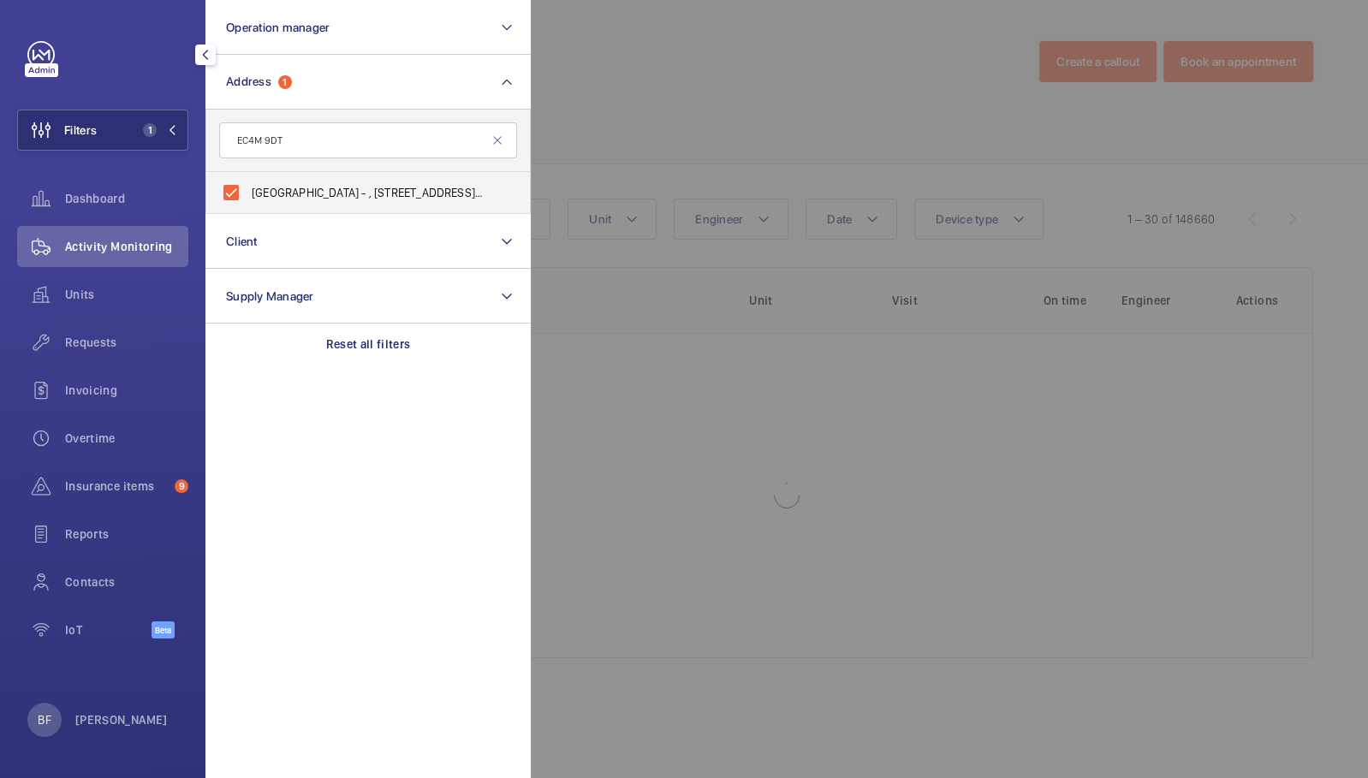
click at [613, 170] on div at bounding box center [1215, 389] width 1368 height 778
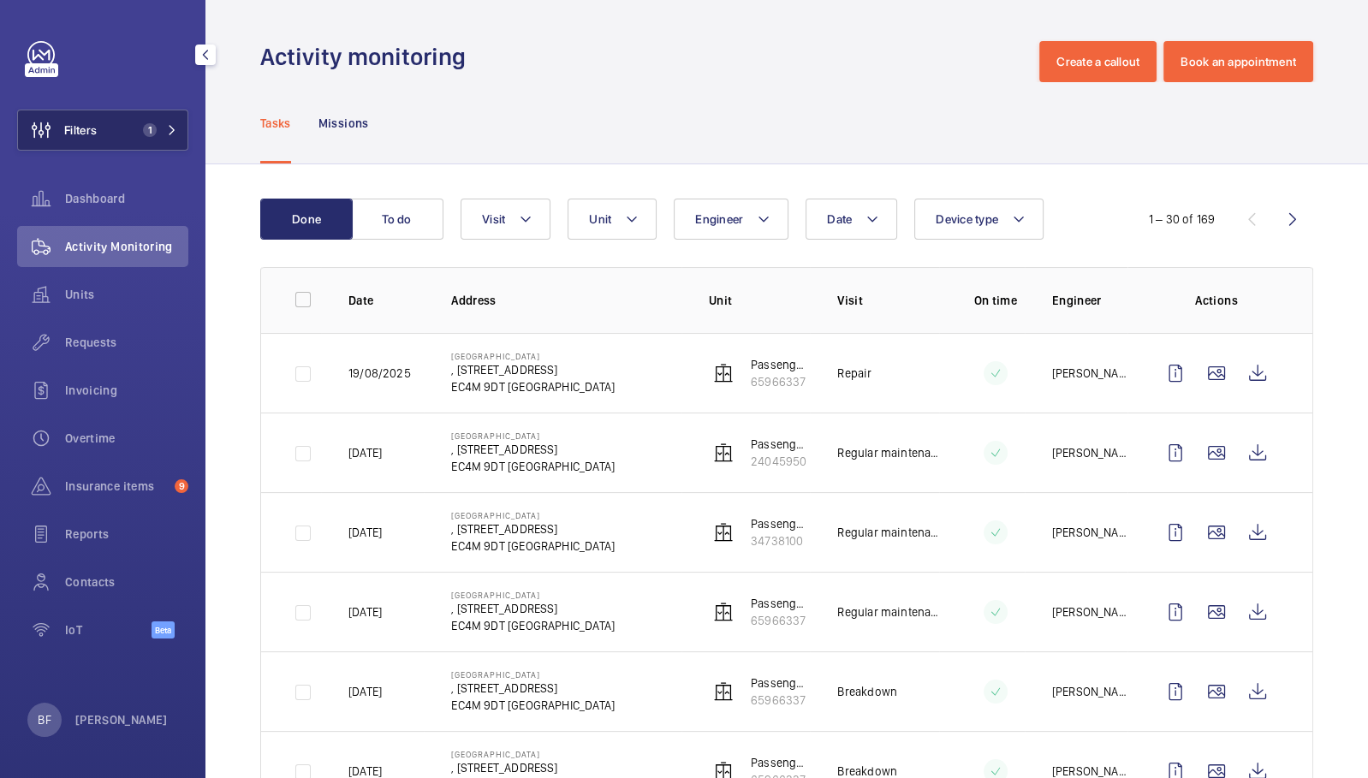
click at [172, 133] on mat-icon at bounding box center [172, 130] width 10 height 10
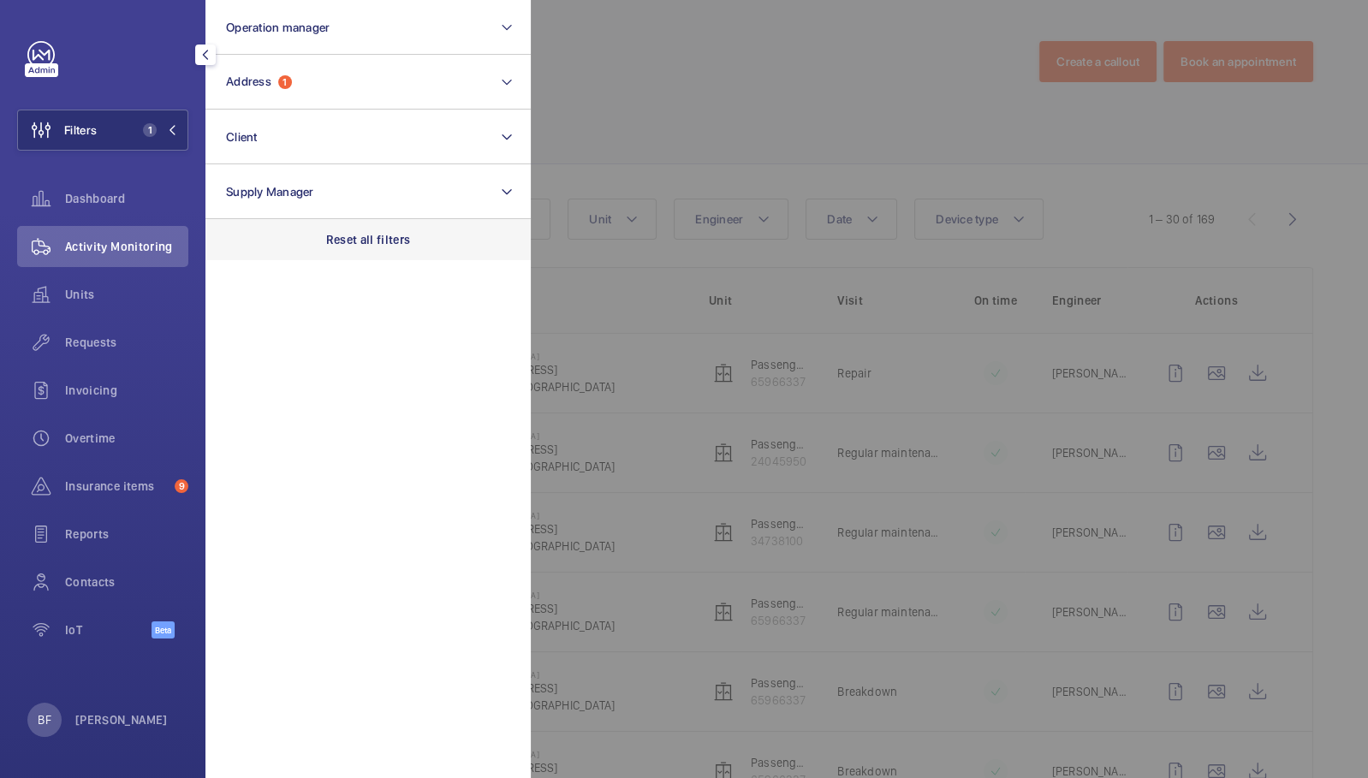
click at [340, 246] on p "Reset all filters" at bounding box center [368, 239] width 85 height 17
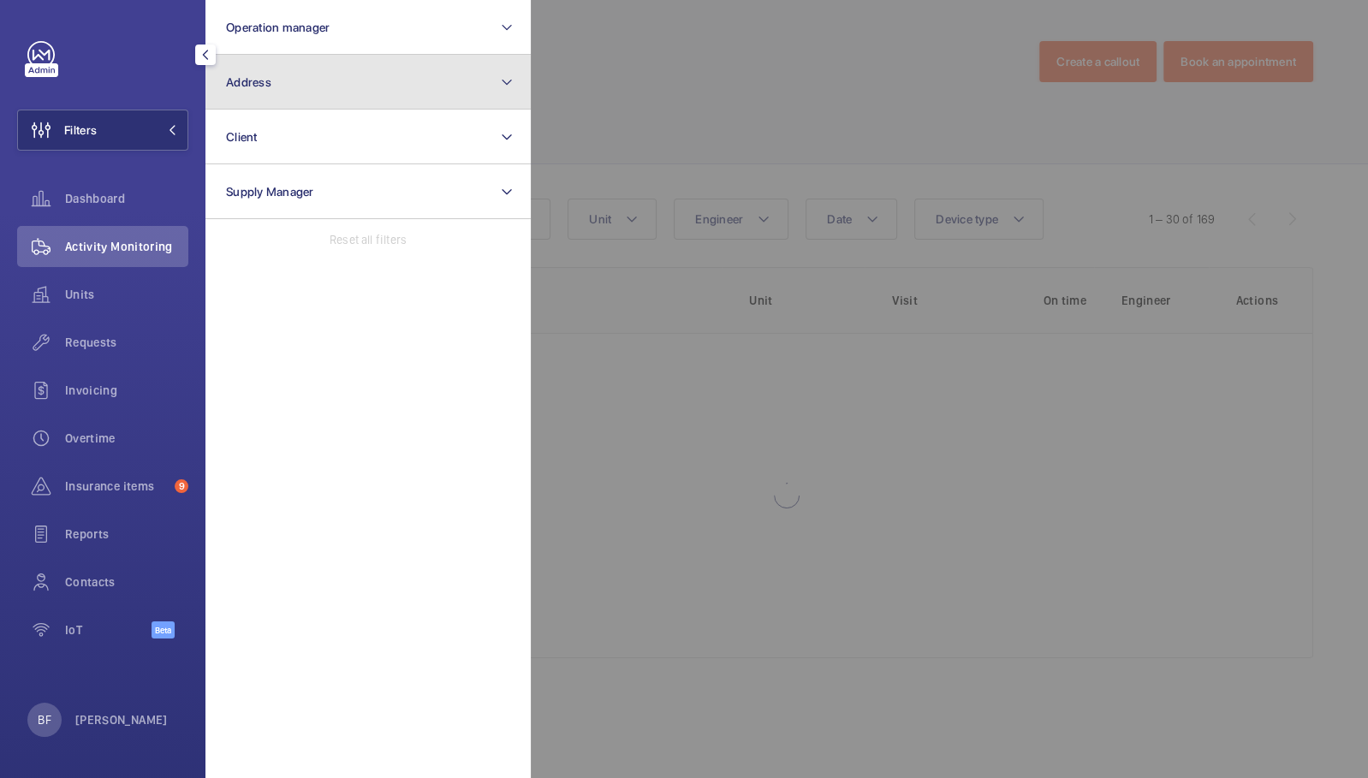
click at [331, 92] on button "Address" at bounding box center [367, 82] width 325 height 55
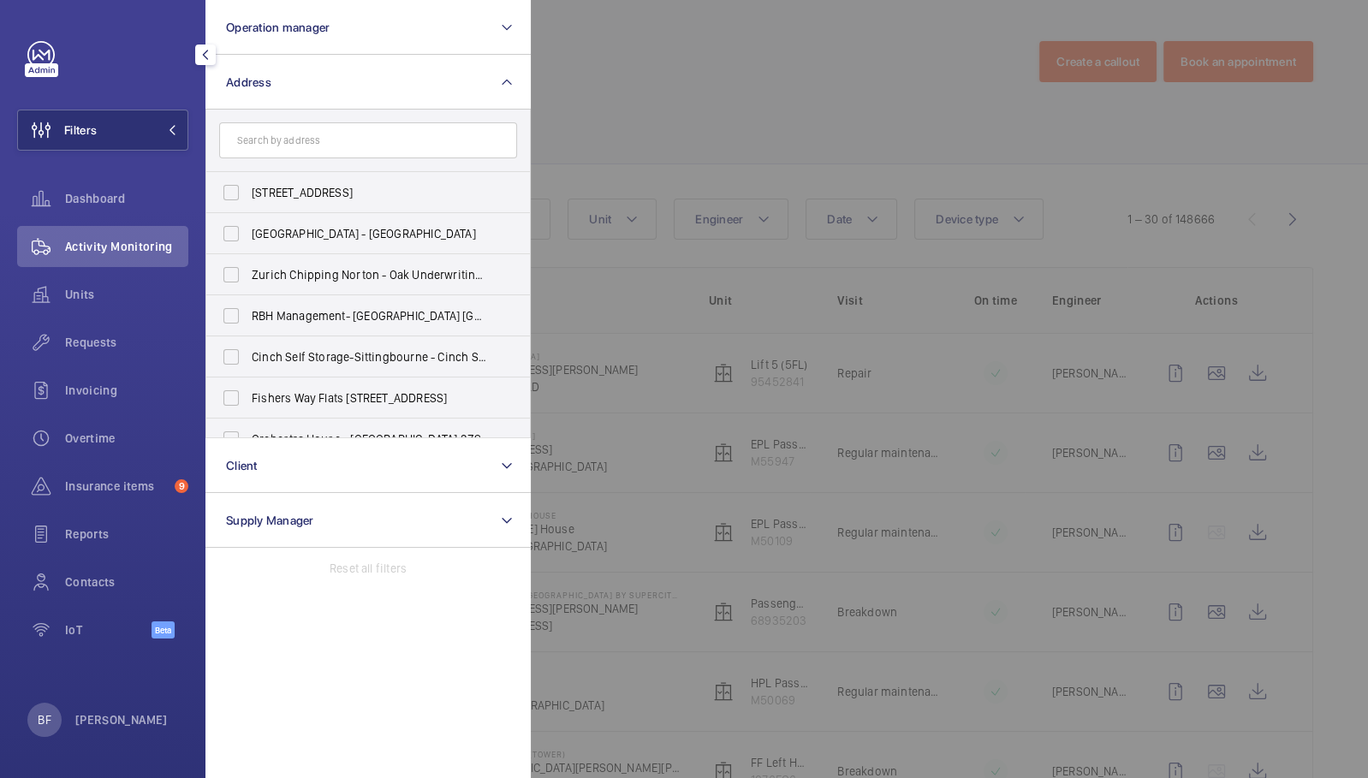
click at [325, 138] on input "text" at bounding box center [368, 140] width 298 height 36
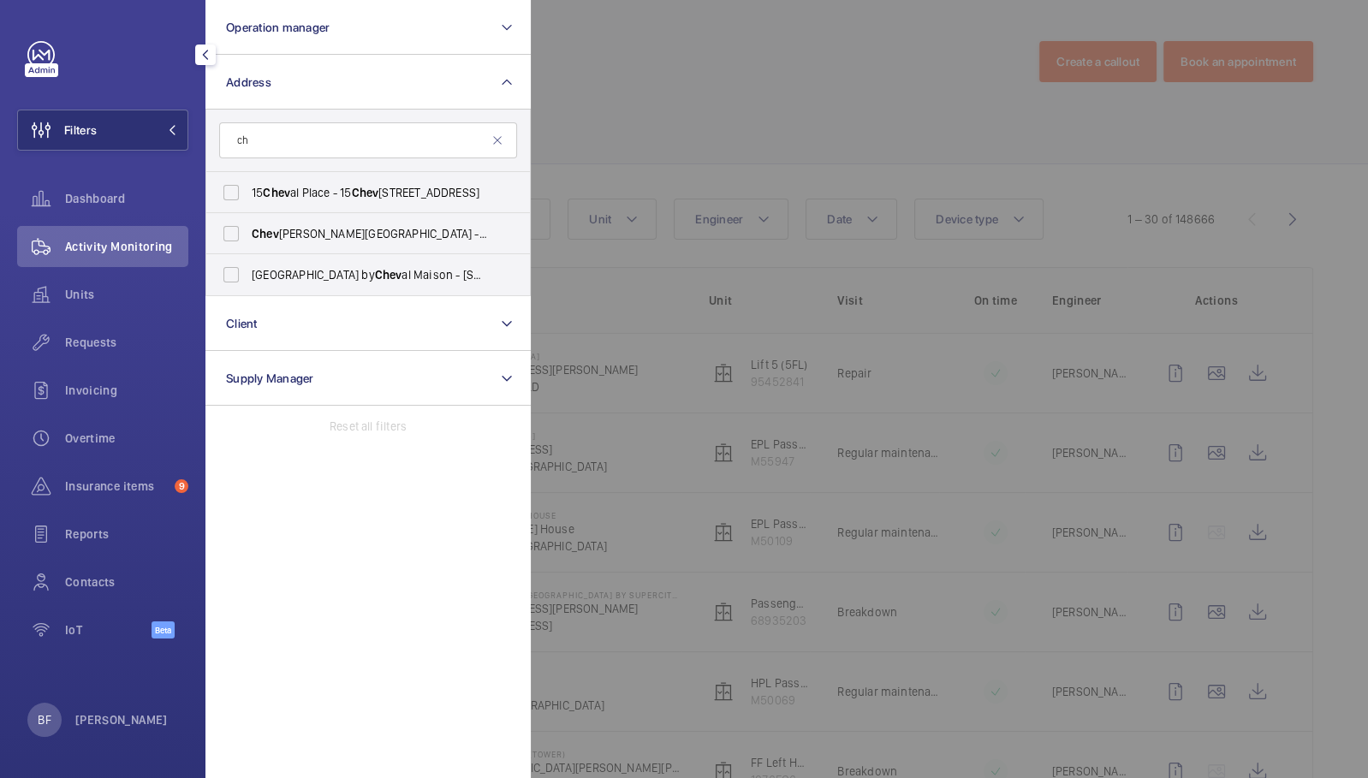
type input "c"
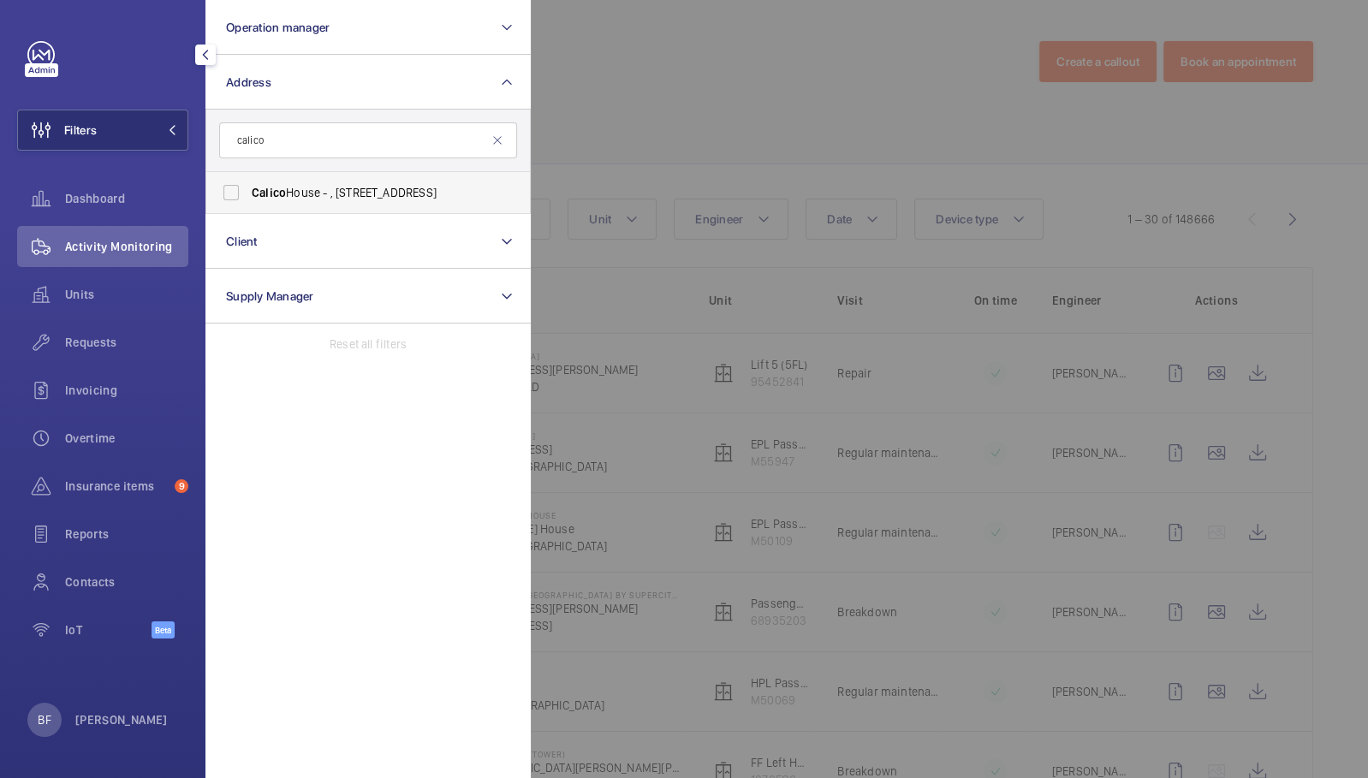
type input "calico"
click at [337, 188] on span "[GEOGRAPHIC_DATA] - , [STREET_ADDRESS]" at bounding box center [369, 192] width 235 height 17
click at [248, 188] on input "[GEOGRAPHIC_DATA] - , [STREET_ADDRESS]" at bounding box center [231, 193] width 34 height 34
checkbox input "true"
click at [566, 157] on div at bounding box center [1215, 389] width 1368 height 778
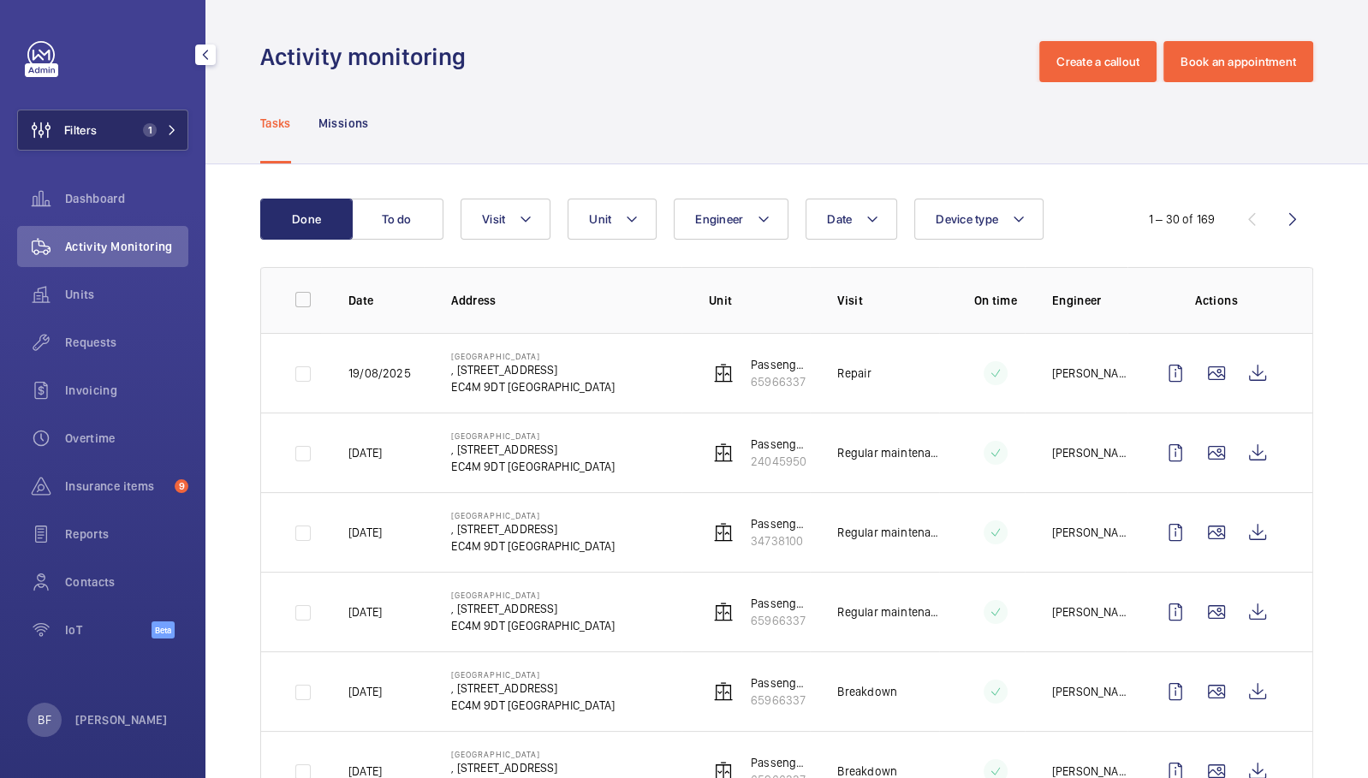
click at [178, 133] on button "Filters 1" at bounding box center [102, 130] width 171 height 41
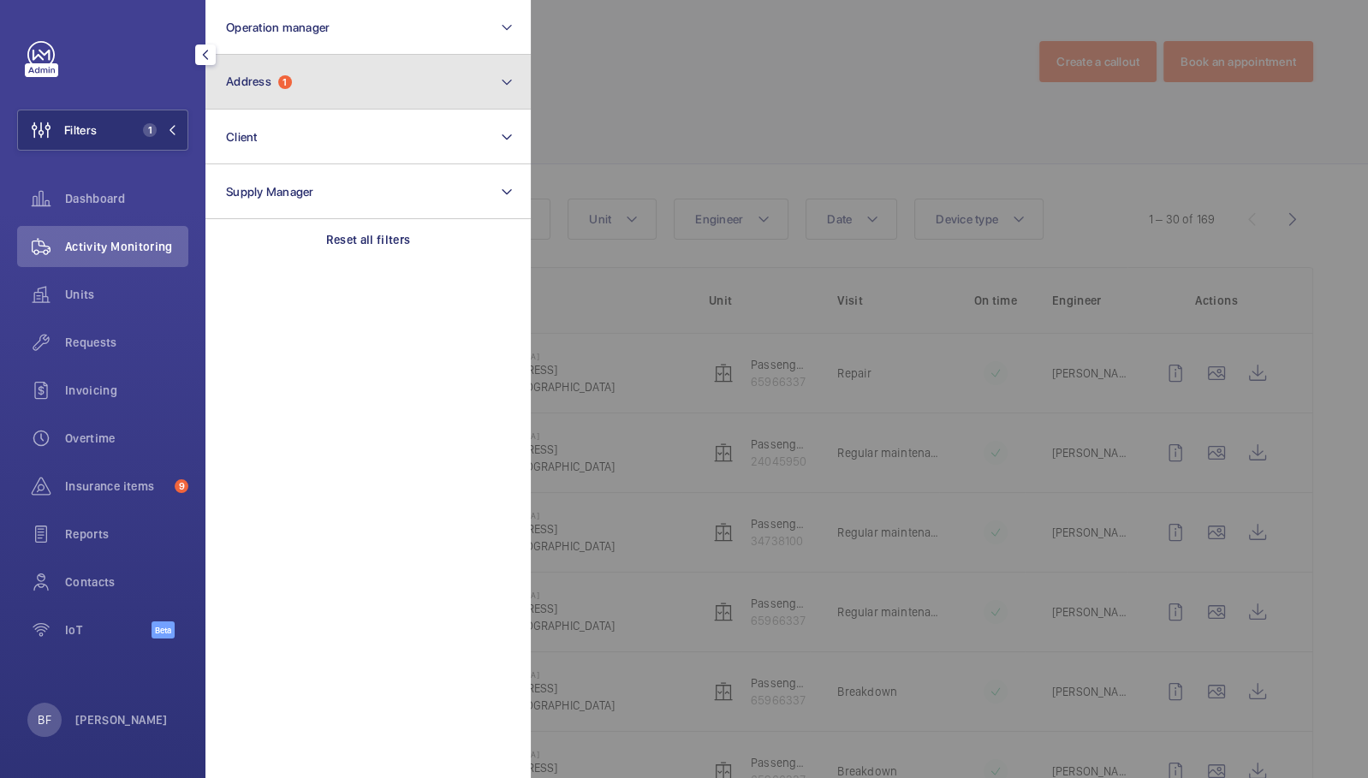
click at [467, 90] on button "Address 1" at bounding box center [367, 82] width 325 height 55
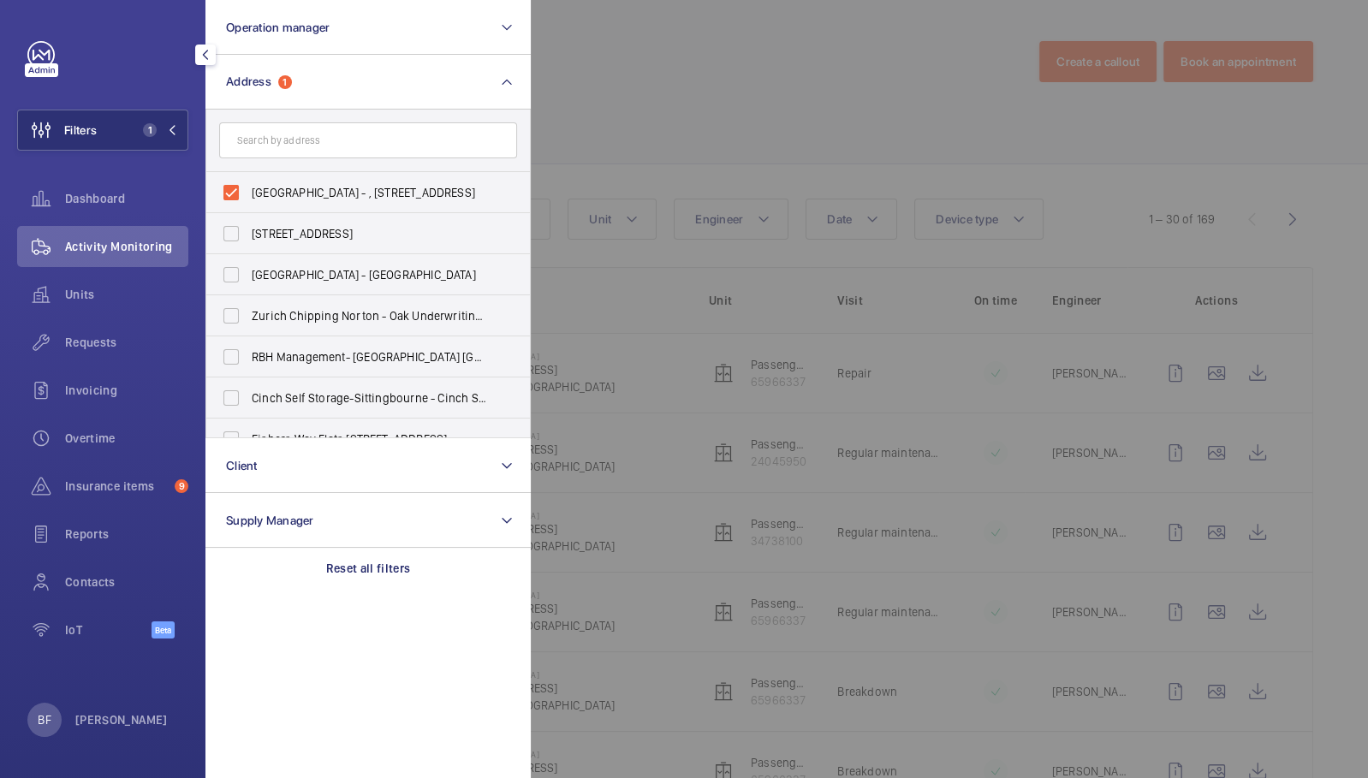
click at [707, 130] on div at bounding box center [1215, 389] width 1368 height 778
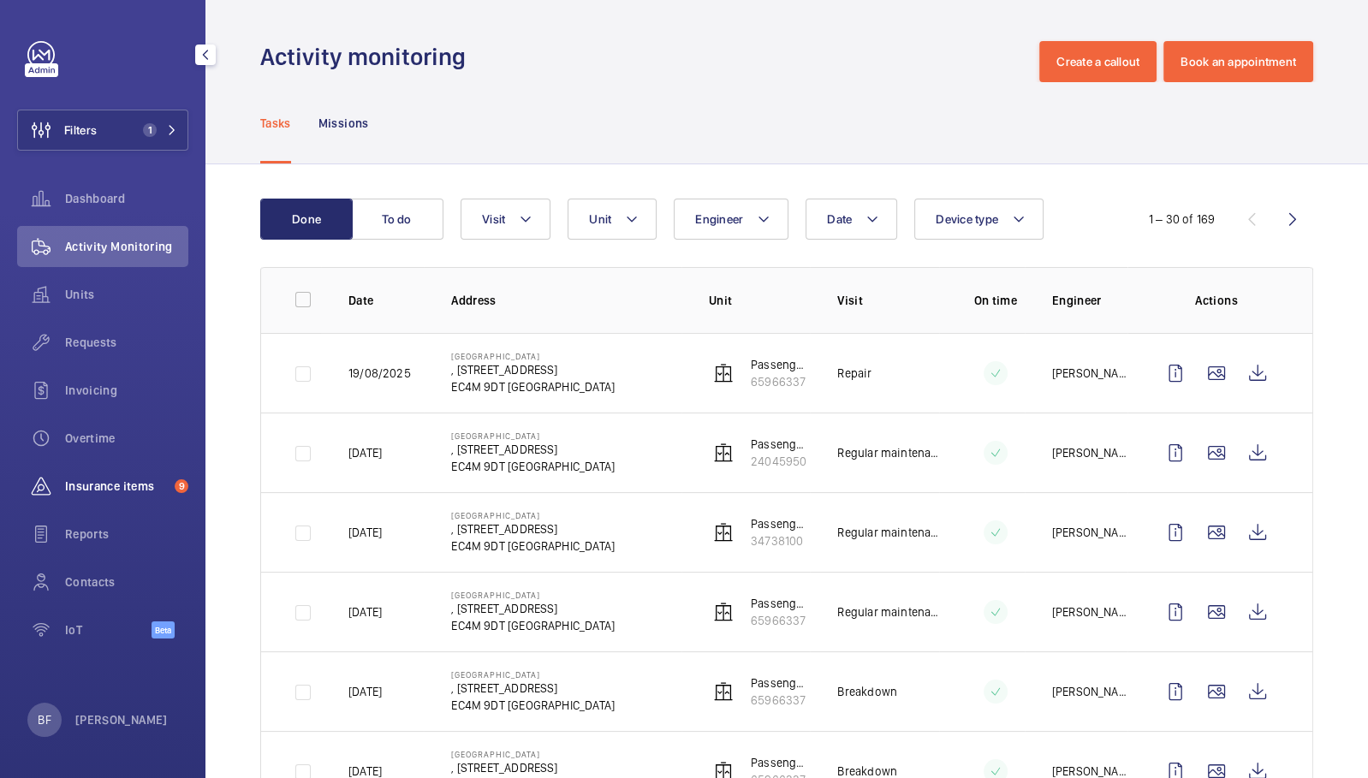
click at [123, 486] on span "Insurance items" at bounding box center [116, 486] width 103 height 17
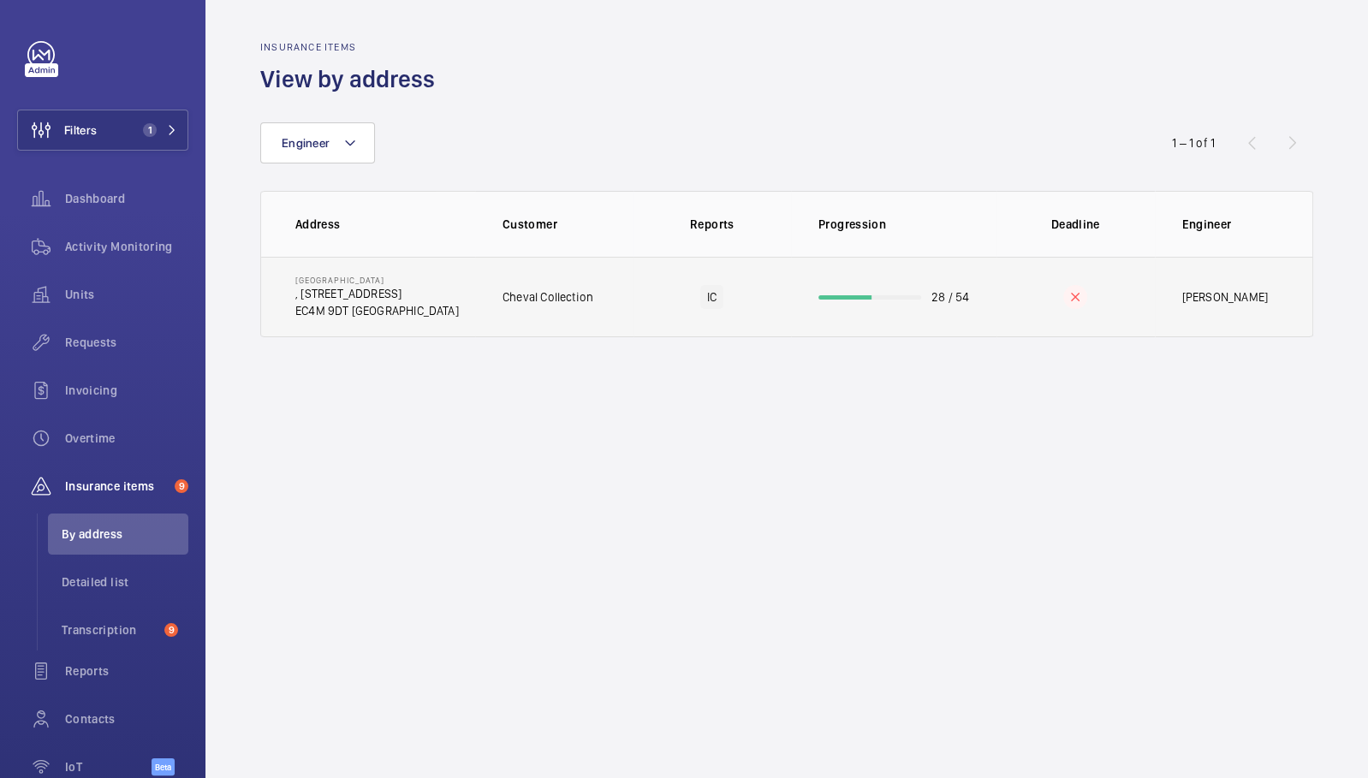
click at [414, 291] on td "[GEOGRAPHIC_DATA] , [STREET_ADDRESS]" at bounding box center [368, 297] width 214 height 80
